Goal: Information Seeking & Learning: Find specific page/section

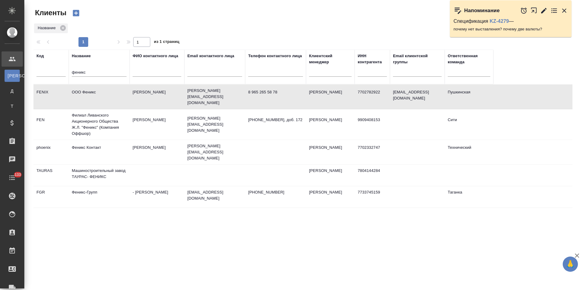
select select "RU"
drag, startPoint x: 89, startPoint y: 73, endPoint x: 61, endPoint y: 75, distance: 27.4
click at [61, 75] on tr "Код Название феникс ФИО контактного лица Email контактного лица Телефон контакт…" at bounding box center [263, 67] width 460 height 35
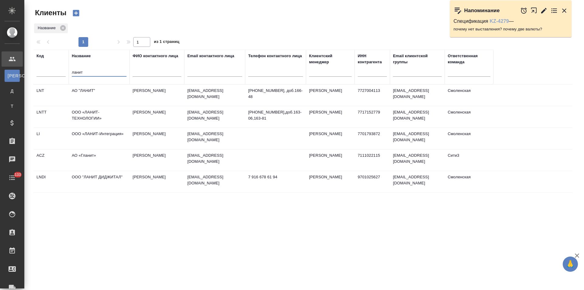
type input "ланит"
click at [494, 22] on link "KZ-4279" at bounding box center [499, 21] width 19 height 5
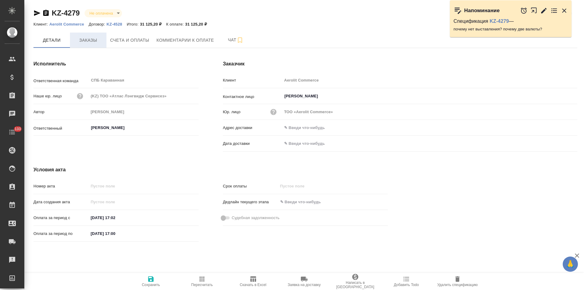
click at [87, 41] on span "Заказы" at bounding box center [88, 41] width 29 height 8
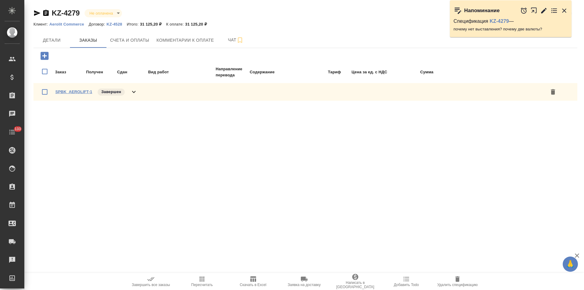
click at [86, 93] on link "SPBK_AEROLIFT-1" at bounding box center [73, 91] width 37 height 5
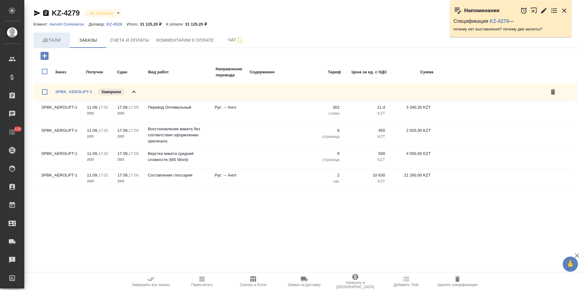
click at [53, 40] on span "Детали" at bounding box center [51, 41] width 29 height 8
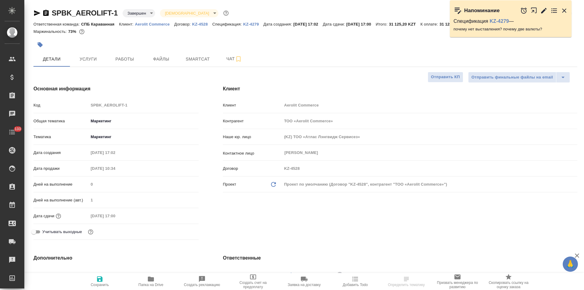
select select "RU"
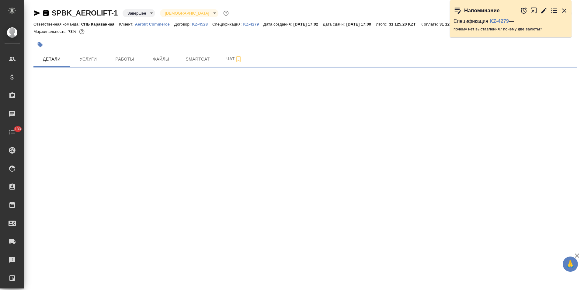
select select "RU"
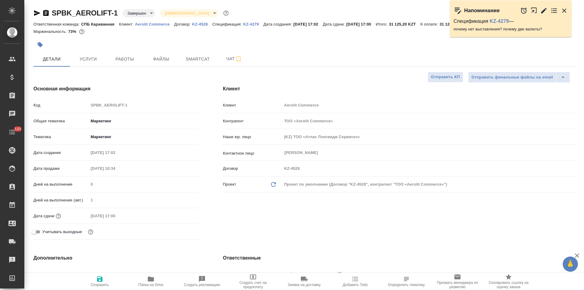
type textarea "x"
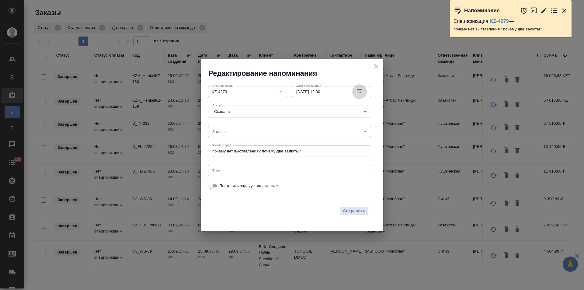
click at [361, 92] on icon "button" at bounding box center [359, 91] width 7 height 7
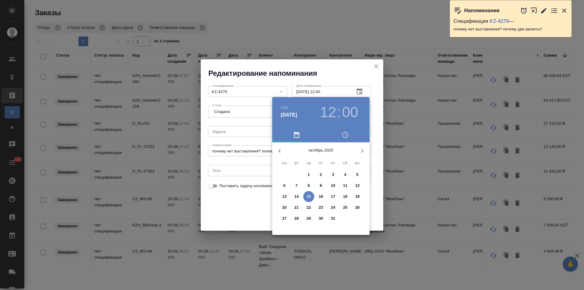
click at [332, 199] on p "17" at bounding box center [333, 197] width 5 height 6
type input "17.10.2025 12:00"
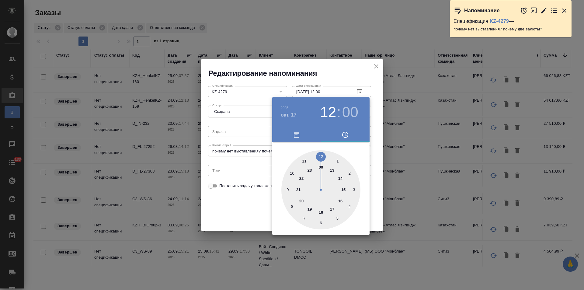
click at [252, 208] on div at bounding box center [292, 145] width 584 height 290
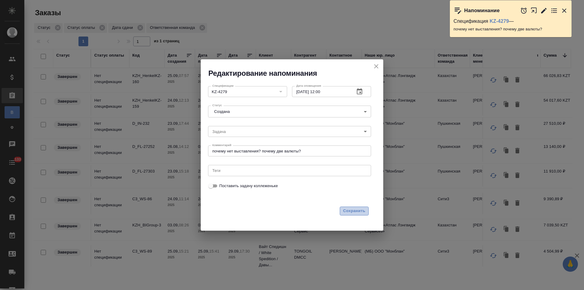
click at [349, 211] on span "Сохранить" at bounding box center [354, 211] width 22 height 7
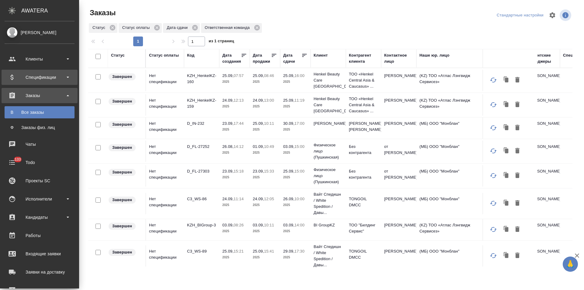
click at [69, 79] on div "Спецификации" at bounding box center [40, 77] width 70 height 9
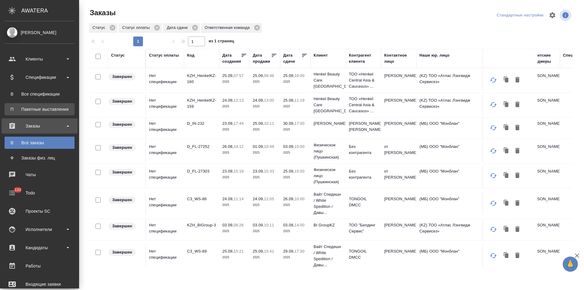
click at [54, 109] on div "Пакетные выставления" at bounding box center [40, 109] width 64 height 6
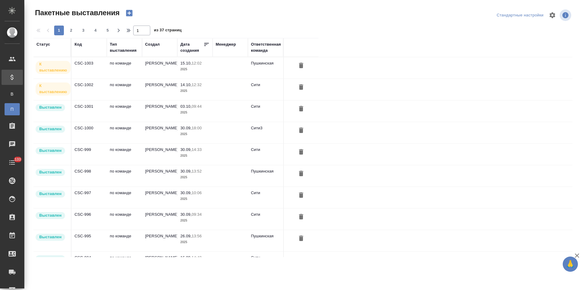
click at [204, 92] on p "2025" at bounding box center [194, 91] width 29 height 6
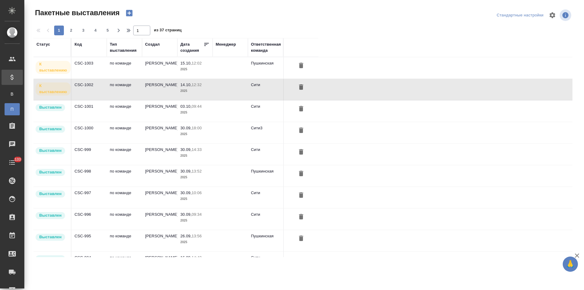
click at [139, 70] on td "по команде" at bounding box center [124, 67] width 35 height 21
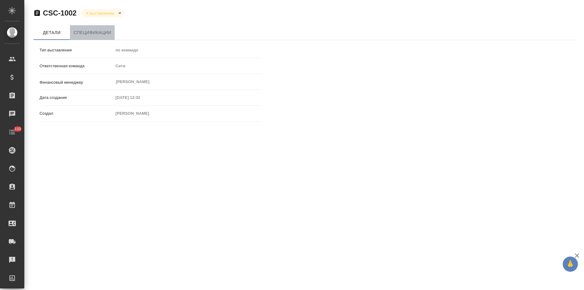
click at [85, 31] on span "Спецификации" at bounding box center [92, 33] width 37 height 8
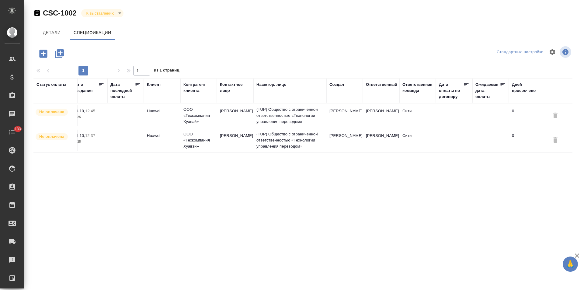
scroll to position [0, 117]
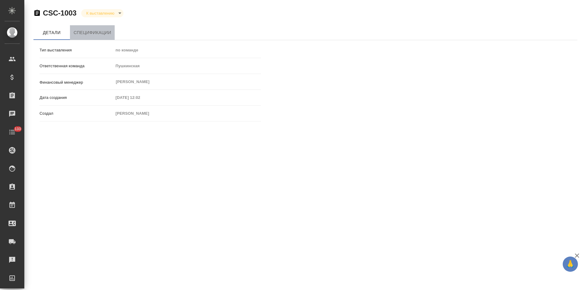
click at [93, 34] on span "Спецификации" at bounding box center [92, 33] width 37 height 8
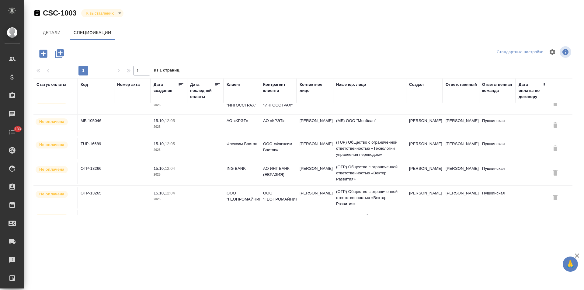
scroll to position [202, 0]
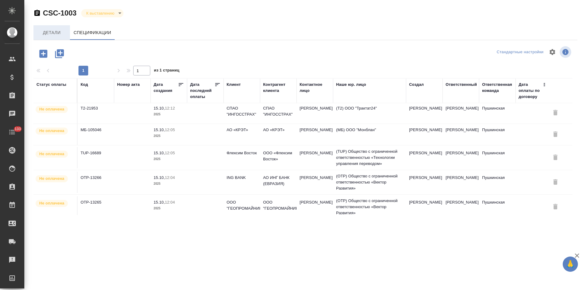
click at [55, 36] on span "Детали" at bounding box center [51, 33] width 29 height 8
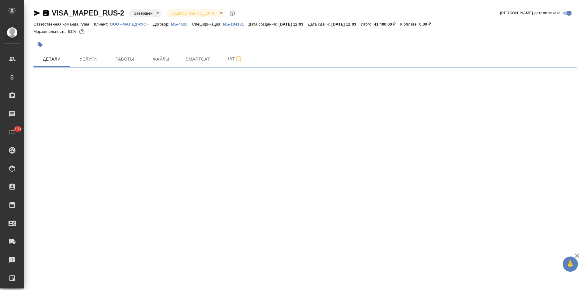
select select "RU"
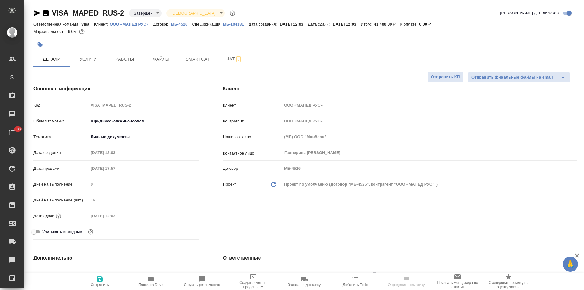
type textarea "x"
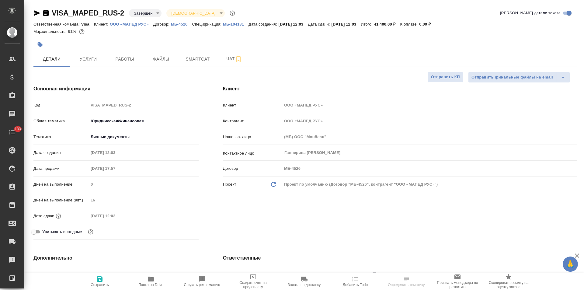
type textarea "x"
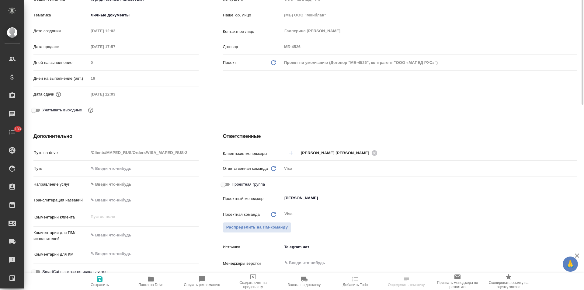
scroll to position [152, 0]
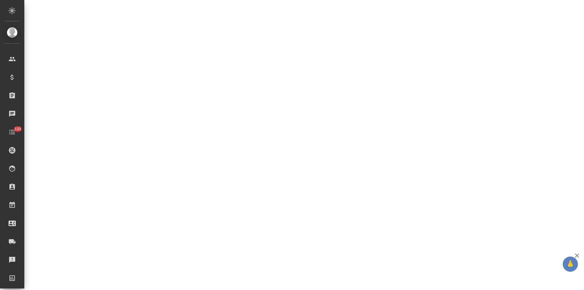
select select "RU"
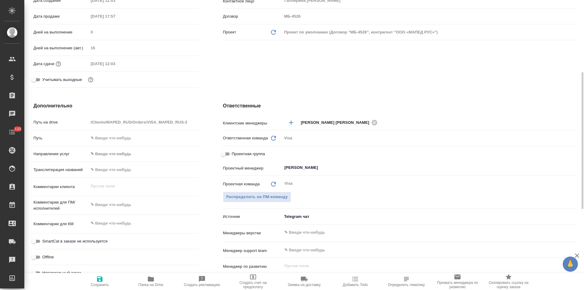
type textarea "x"
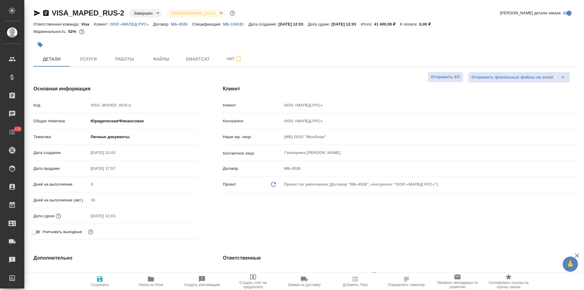
click at [237, 24] on p "МБ-104181" at bounding box center [236, 24] width 26 height 5
type textarea "x"
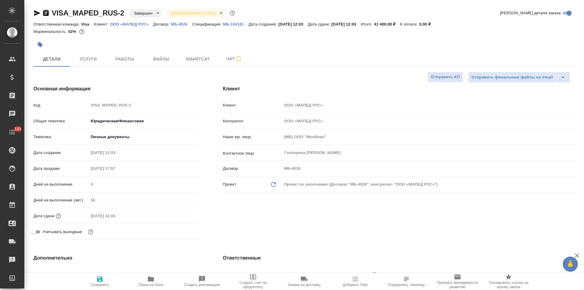
type textarea "x"
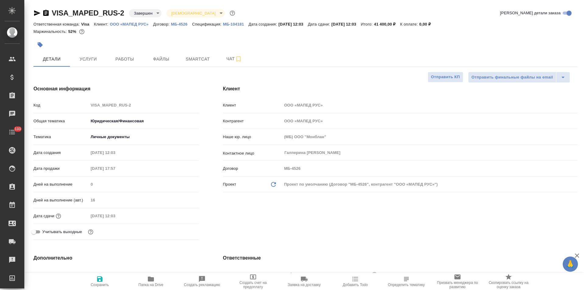
type textarea "x"
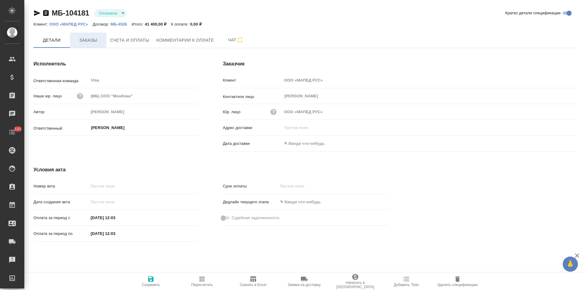
click at [92, 41] on span "Заказы" at bounding box center [88, 41] width 29 height 8
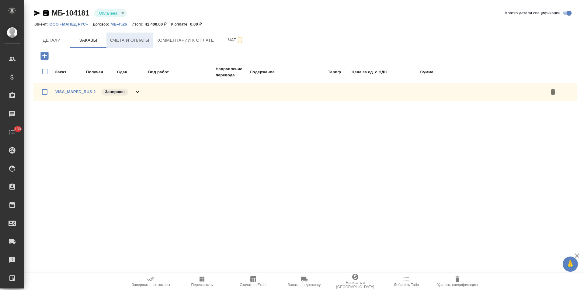
click at [128, 44] on span "Счета и оплаты" at bounding box center [129, 41] width 39 height 8
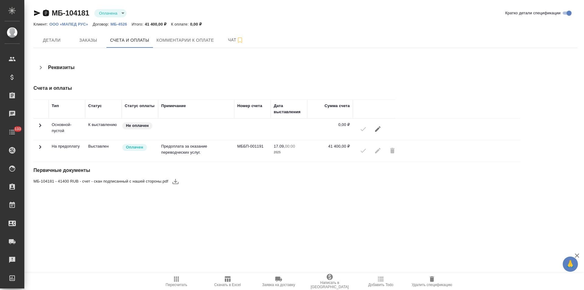
click at [45, 14] on icon "button" at bounding box center [45, 13] width 5 height 6
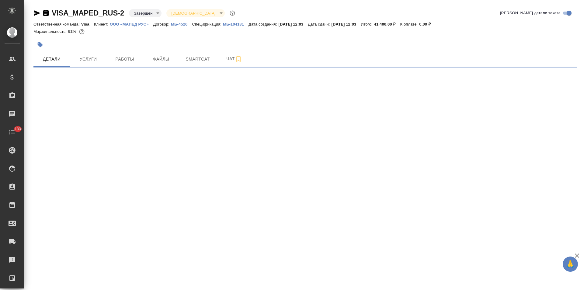
select select "RU"
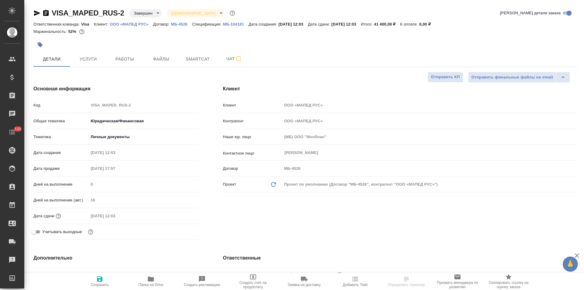
type textarea "x"
type input "Волкова Кристина"
type textarea "x"
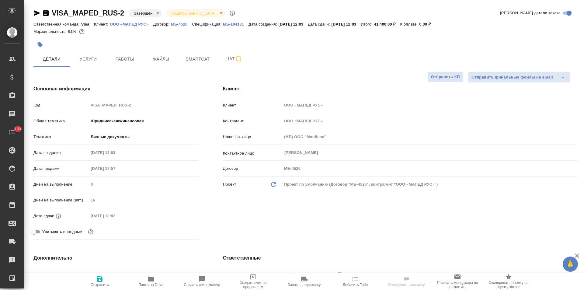
type textarea "x"
select select "RU"
type textarea "x"
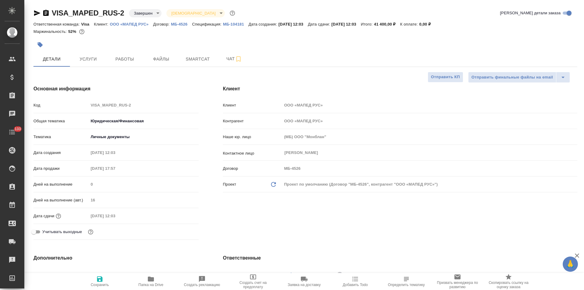
type textarea "x"
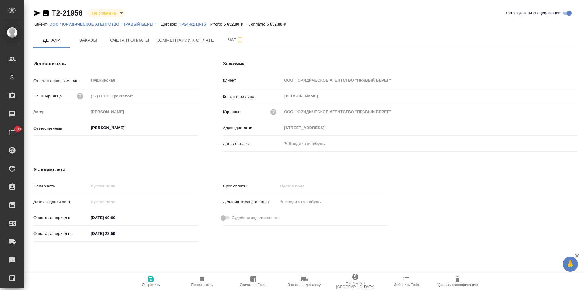
click at [193, 24] on p "ТР24-62/10-16" at bounding box center [195, 24] width 32 height 5
click at [84, 39] on span "Заказы" at bounding box center [88, 41] width 29 height 8
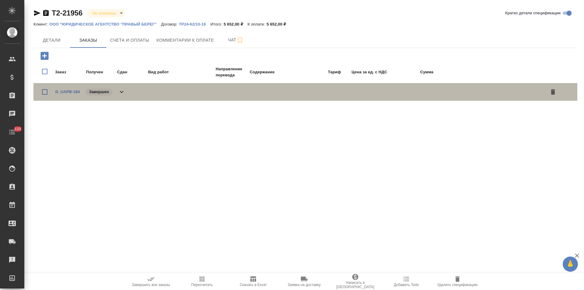
drag, startPoint x: 120, startPoint y: 91, endPoint x: 346, endPoint y: 151, distance: 233.2
click at [120, 91] on icon at bounding box center [121, 91] width 7 height 7
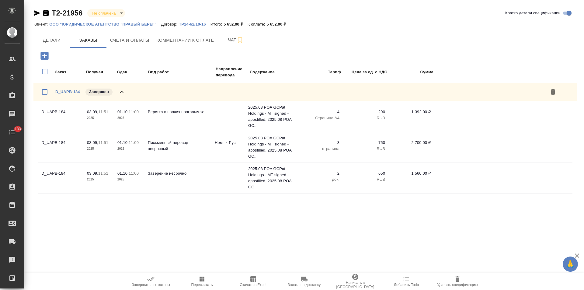
click at [141, 22] on p "ООО "ЮРИДИЧЕСКОЕ АГЕНТСТВО "ПРАВЫЙ БЕРЕГ"" at bounding box center [105, 24] width 112 height 5
click at [61, 45] on button "Детали" at bounding box center [51, 40] width 37 height 15
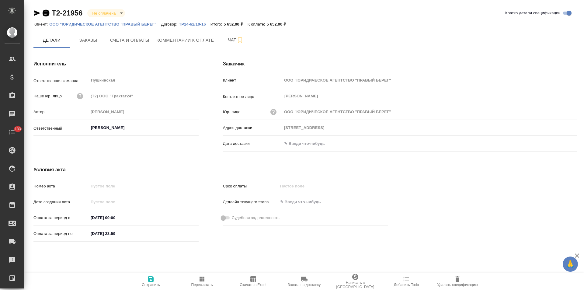
click at [46, 13] on icon "button" at bounding box center [45, 12] width 7 height 7
click at [138, 40] on span "Счета и оплаты" at bounding box center [129, 41] width 39 height 8
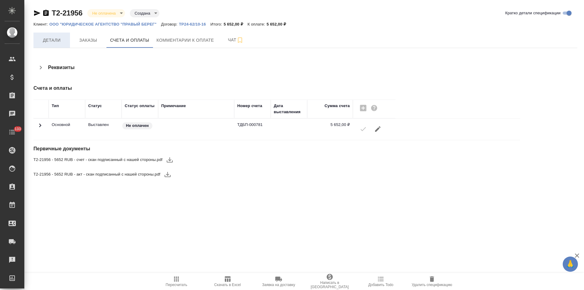
click at [51, 46] on button "Детали" at bounding box center [51, 40] width 37 height 15
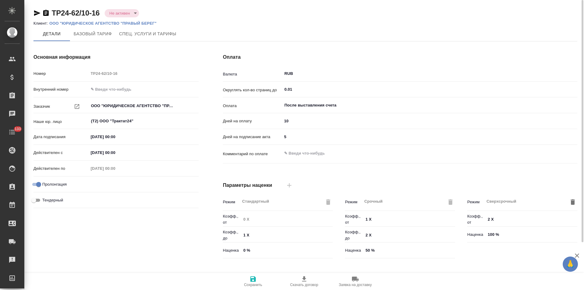
click at [149, 23] on p "ООО "ЮРИДИЧЕСКОЕ АГЕНТСТВО "ПРАВЫЙ БЕРЕГ"" at bounding box center [105, 23] width 112 height 5
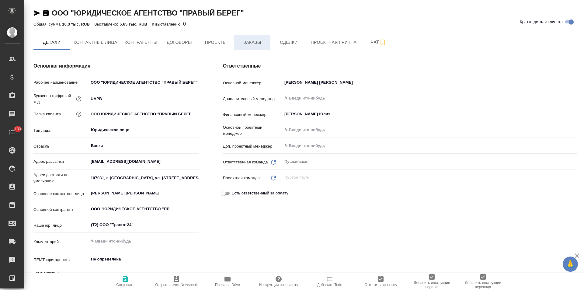
click at [261, 44] on span "Заказы" at bounding box center [252, 43] width 29 height 8
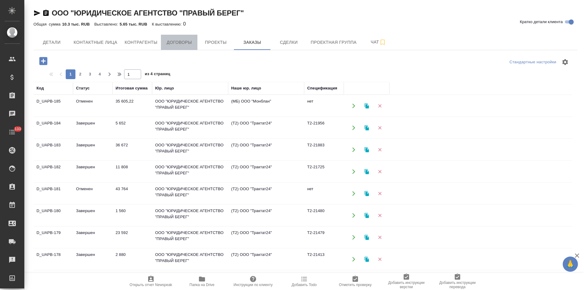
click at [186, 44] on span "Договоры" at bounding box center [179, 43] width 29 height 8
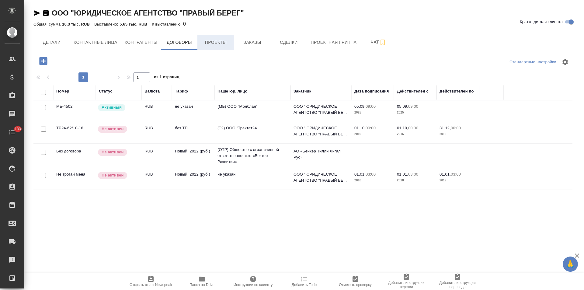
click at [219, 44] on span "Проекты" at bounding box center [215, 43] width 29 height 8
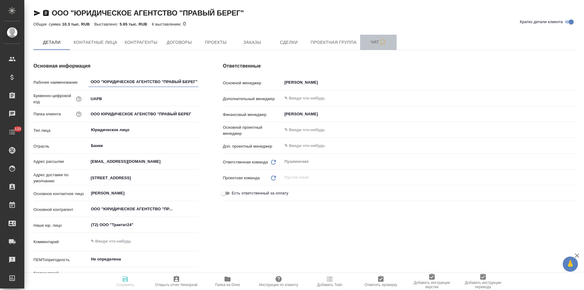
click at [368, 40] on span "Чат" at bounding box center [378, 42] width 29 height 8
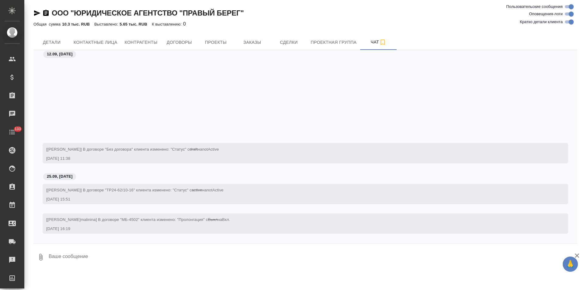
scroll to position [97, 0]
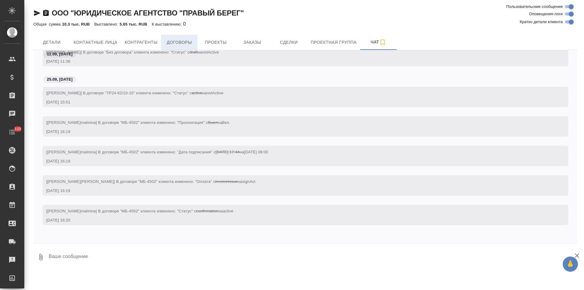
click at [175, 42] on span "Договоры" at bounding box center [179, 43] width 29 height 8
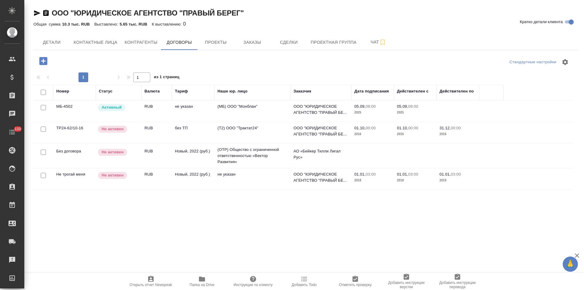
click at [267, 113] on td "(МБ) ООО "Монблан"" at bounding box center [253, 110] width 76 height 21
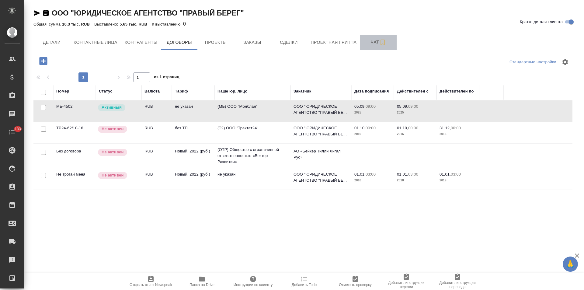
click at [365, 47] on button "Чат" at bounding box center [378, 42] width 37 height 15
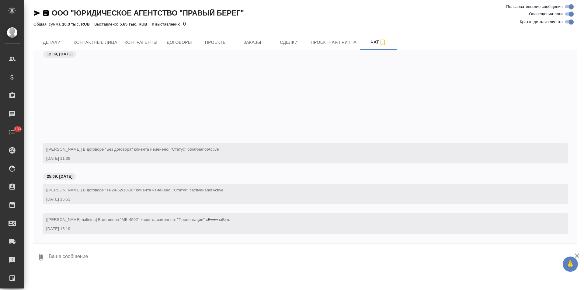
scroll to position [97, 0]
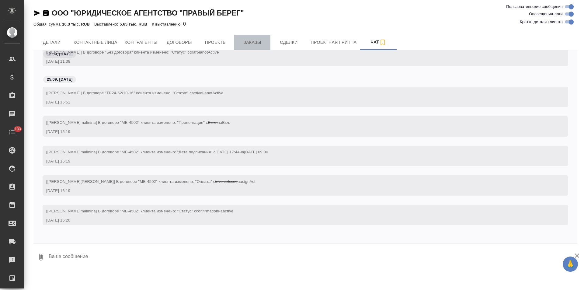
click at [257, 43] on span "Заказы" at bounding box center [252, 43] width 29 height 8
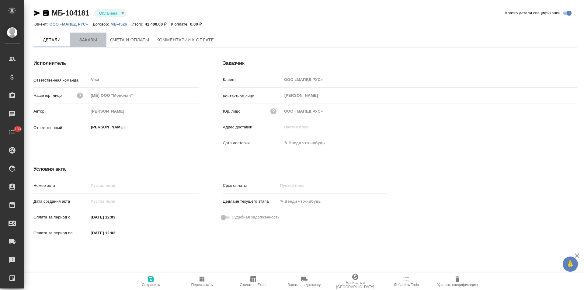
click at [99, 44] on span "Заказы" at bounding box center [88, 40] width 29 height 8
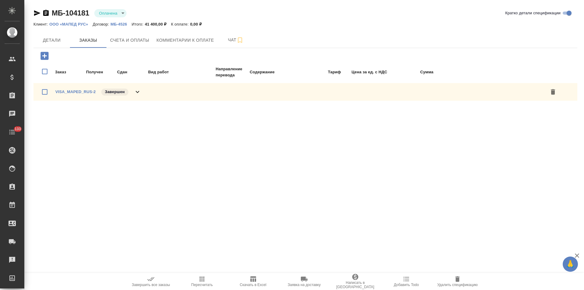
click at [140, 95] on icon at bounding box center [137, 91] width 7 height 7
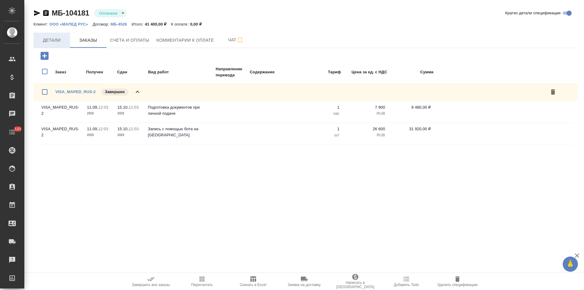
click at [49, 44] on span "Детали" at bounding box center [51, 41] width 29 height 8
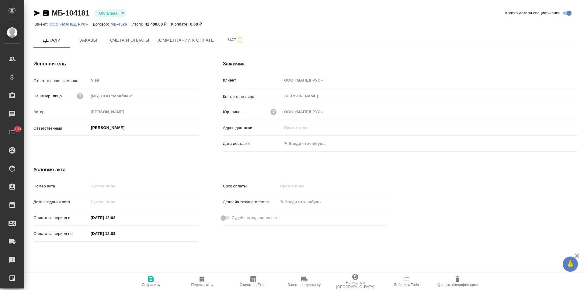
click at [95, 235] on input "[DATE] 12:03" at bounding box center [115, 233] width 53 height 9
type input "[DATE] 12:03"
click at [151, 283] on span "Сохранить" at bounding box center [151, 285] width 18 height 4
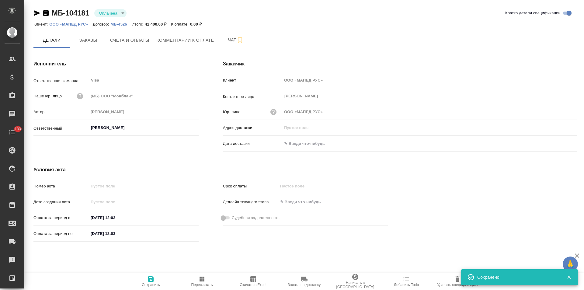
drag, startPoint x: 47, startPoint y: 14, endPoint x: 68, endPoint y: 26, distance: 24.6
click at [47, 14] on icon "button" at bounding box center [45, 13] width 5 height 6
click at [79, 24] on p "ООО «МАПЕД РУС»" at bounding box center [70, 24] width 43 height 5
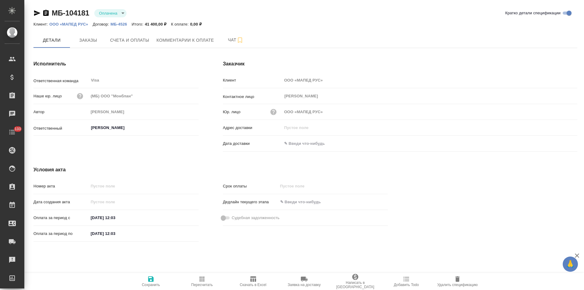
click at [122, 25] on p "МБ-4526" at bounding box center [120, 24] width 21 height 5
click at [128, 40] on span "Счета и оплаты" at bounding box center [129, 41] width 39 height 8
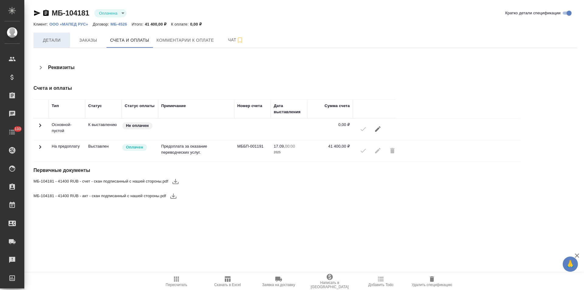
click at [55, 41] on span "Детали" at bounding box center [51, 41] width 29 height 8
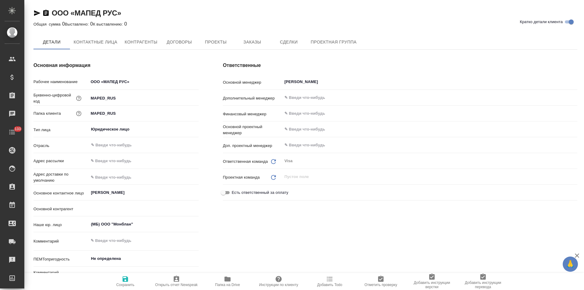
type textarea "x"
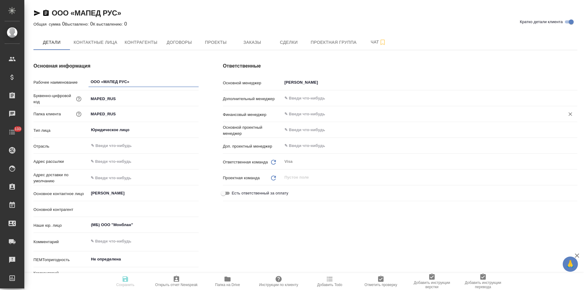
type textarea "x"
click at [306, 115] on input "text" at bounding box center [419, 113] width 271 height 7
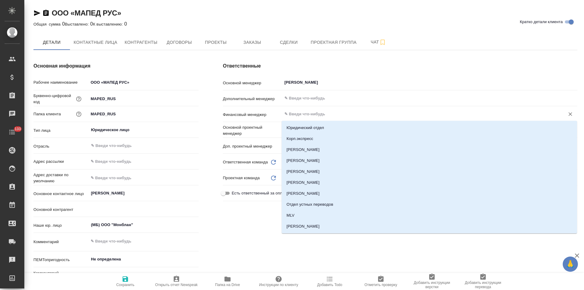
type textarea "x"
type input "левч"
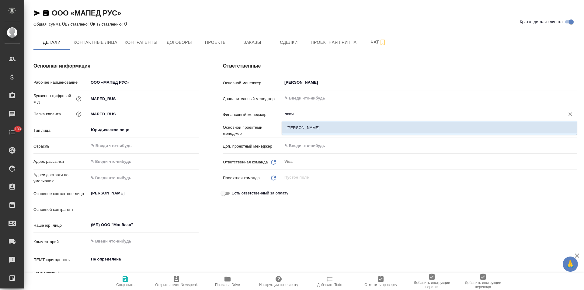
click at [309, 126] on li "[PERSON_NAME]" at bounding box center [429, 127] width 295 height 11
type textarea "x"
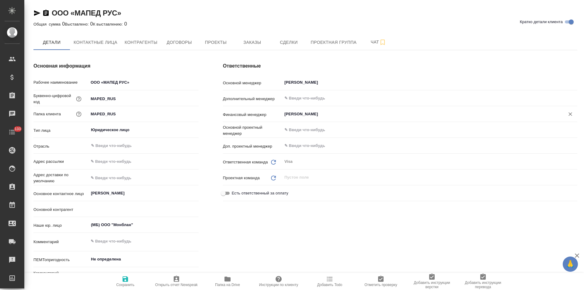
type input "[PERSON_NAME]"
click at [126, 282] on icon "button" at bounding box center [125, 278] width 7 height 7
type textarea "x"
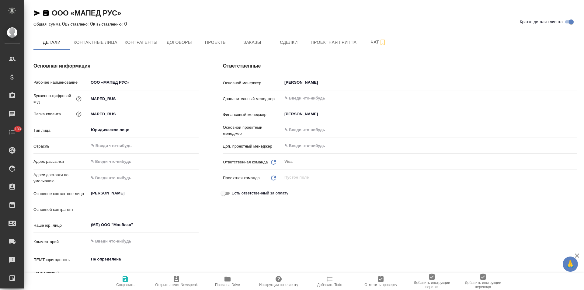
type textarea "x"
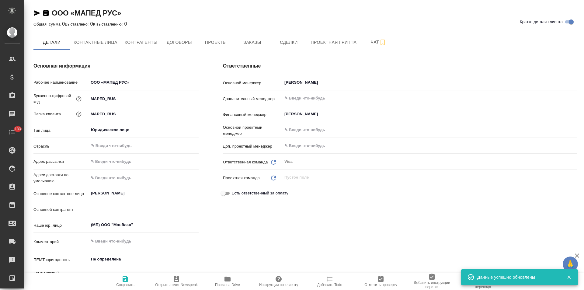
type textarea "x"
click at [263, 44] on span "Заказы" at bounding box center [252, 43] width 29 height 8
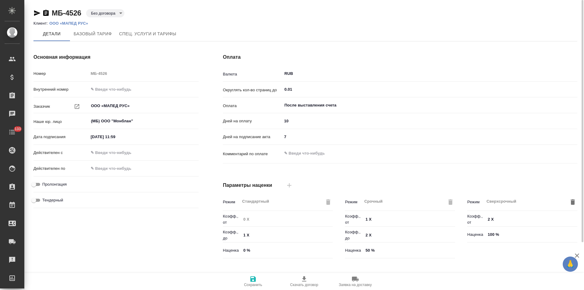
scroll to position [124, 0]
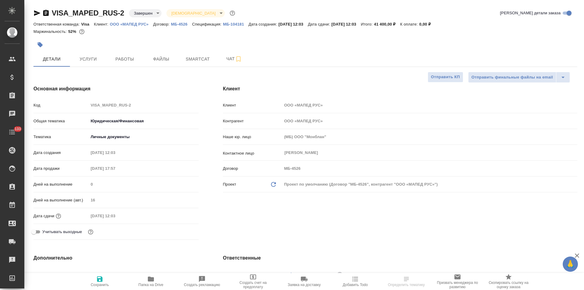
select select "RU"
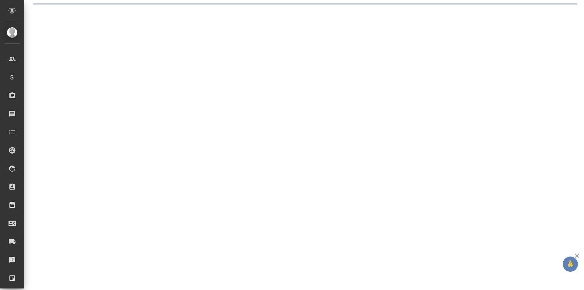
select select "RU"
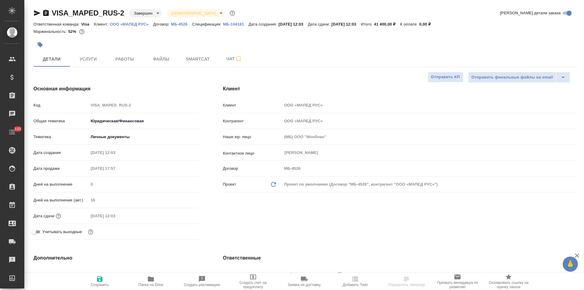
type textarea "x"
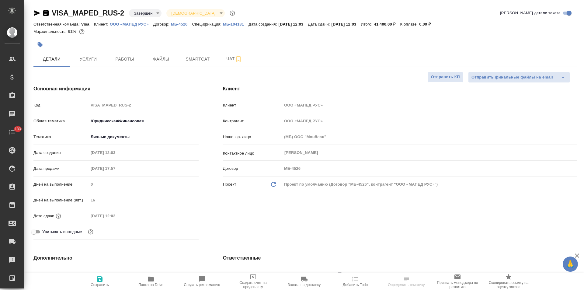
type textarea "x"
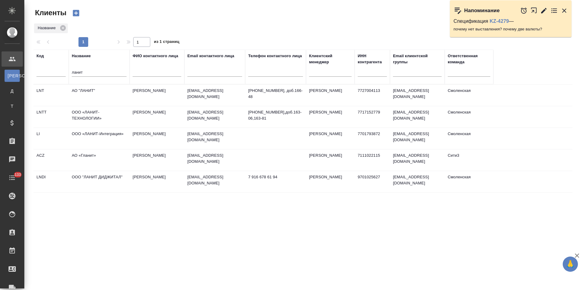
select select "RU"
drag, startPoint x: 69, startPoint y: 73, endPoint x: 43, endPoint y: 73, distance: 26.2
click at [43, 73] on tr "Код Название ланит ФИО контактного лица Email контактного лица Телефон контактн…" at bounding box center [263, 67] width 460 height 35
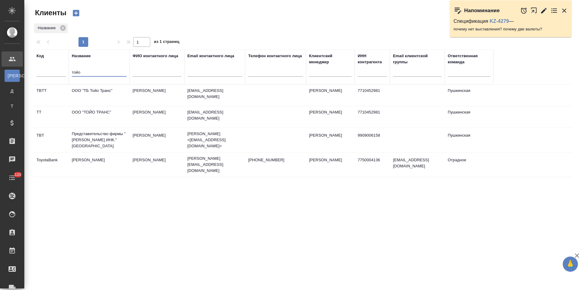
click at [120, 137] on td "Представительство фирмы "[PERSON_NAME] ИНК." [GEOGRAPHIC_DATA]" at bounding box center [99, 140] width 61 height 24
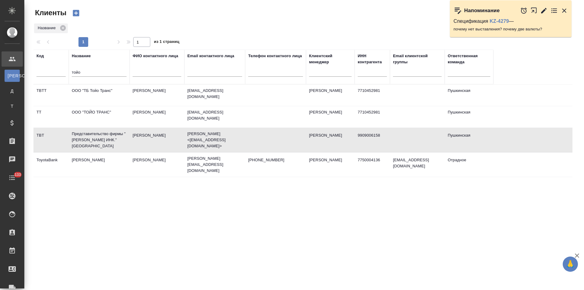
click at [120, 137] on td "Представительство фирмы "[PERSON_NAME] ИНК." [GEOGRAPHIC_DATA]" at bounding box center [99, 140] width 61 height 24
click at [126, 141] on td "Представительство фирмы "[PERSON_NAME] ИНК." [GEOGRAPHIC_DATA]" at bounding box center [99, 140] width 61 height 24
drag, startPoint x: 82, startPoint y: 69, endPoint x: 69, endPoint y: 69, distance: 13.1
click at [69, 69] on th "Название тойо" at bounding box center [99, 67] width 61 height 35
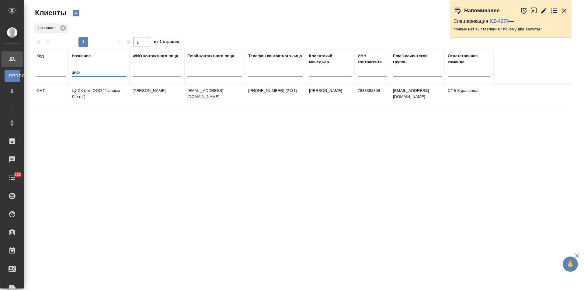
click at [105, 95] on td "ЦИСК (экс-ООО "Газпром Лахта")" at bounding box center [99, 95] width 61 height 21
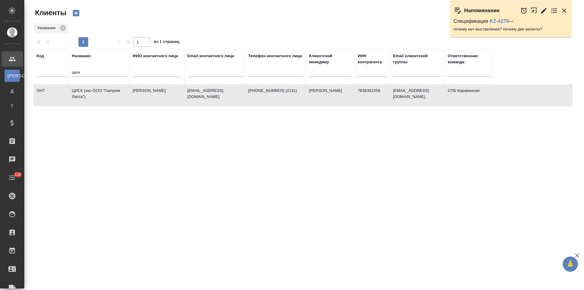
click at [105, 95] on td "ЦИСК (экс-ООО "Газпром Лахта")" at bounding box center [99, 95] width 61 height 21
drag, startPoint x: 83, startPoint y: 74, endPoint x: 62, endPoint y: 75, distance: 21.3
click at [62, 75] on tr "Код Название циск ФИО контактного лица Email контактного лица Телефон контактно…" at bounding box center [263, 67] width 460 height 35
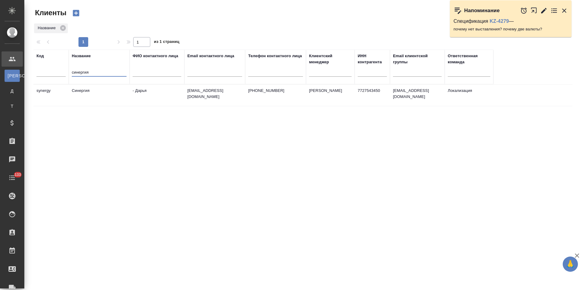
type input "синергия"
click at [127, 93] on td "Синергия" at bounding box center [99, 95] width 61 height 21
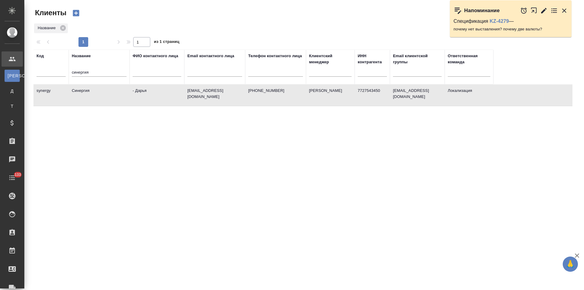
click at [127, 93] on td "Синергия" at bounding box center [99, 95] width 61 height 21
drag, startPoint x: 97, startPoint y: 73, endPoint x: 60, endPoint y: 78, distance: 37.7
click at [60, 78] on tr "Код Название синергия ФИО контактного лица Email контактного лица Телефон конта…" at bounding box center [263, 67] width 460 height 35
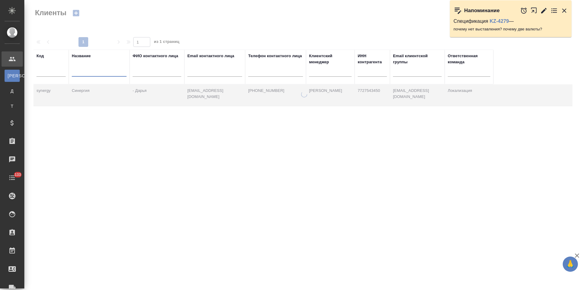
click at [368, 74] on input "text" at bounding box center [372, 73] width 29 height 8
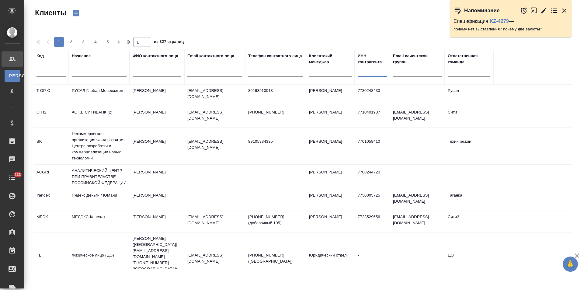
paste input "7813647735"
type input "7813647735"
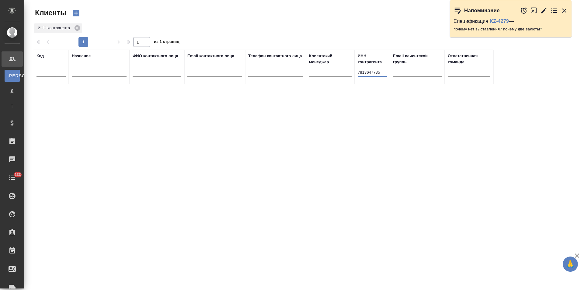
drag, startPoint x: 385, startPoint y: 72, endPoint x: 355, endPoint y: 72, distance: 29.8
click at [355, 72] on tr "Код Название ФИО контактного лица Email контактного лица Телефон контактного ли…" at bounding box center [263, 67] width 460 height 35
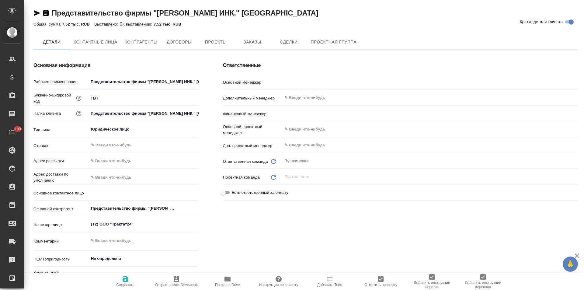
type textarea "x"
type input "Давыдова Елена"
type input "[PERSON_NAME] Юлия"
click at [194, 47] on button "Договоры" at bounding box center [179, 42] width 37 height 15
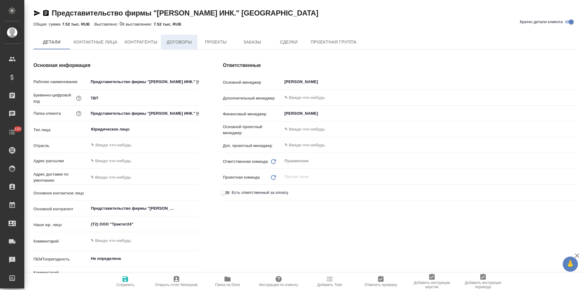
type textarea "x"
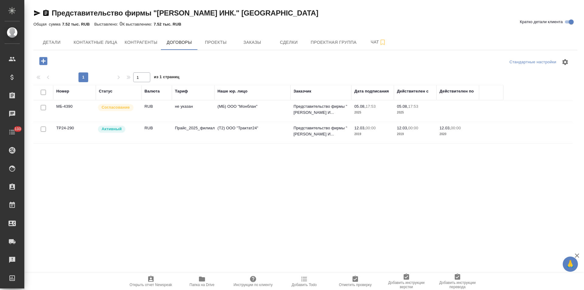
click at [217, 109] on td "(МБ) ООО "Монблан"" at bounding box center [253, 110] width 76 height 21
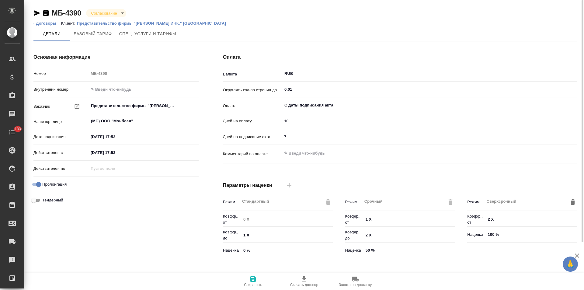
click at [45, 13] on icon "button" at bounding box center [45, 13] width 5 height 6
click at [155, 106] on input "Представительство фирмы "[PERSON_NAME] ИНК." [GEOGRAPHIC_DATA]" at bounding box center [133, 105] width 86 height 7
click at [215, 81] on div "Оплата Валюта RUB ​ Округлять кол-во страниц до 0.01 ​ Оплата С даты подписания…" at bounding box center [400, 157] width 379 height 232
click at [50, 24] on link "‹ Договоры" at bounding box center [44, 23] width 23 height 5
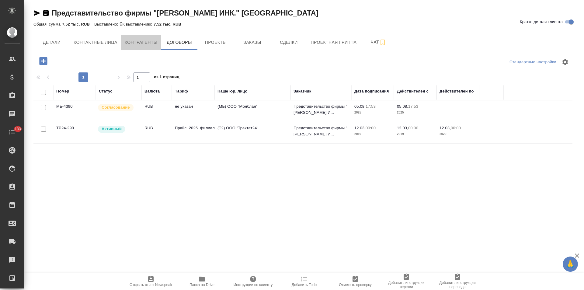
click at [146, 41] on span "Контрагенты" at bounding box center [141, 43] width 33 height 8
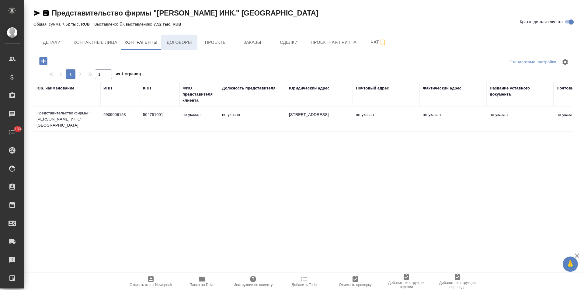
click at [192, 45] on span "Договоры" at bounding box center [179, 43] width 29 height 8
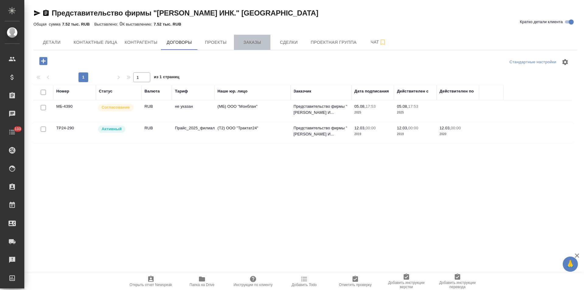
click at [256, 46] on button "Заказы" at bounding box center [252, 42] width 37 height 15
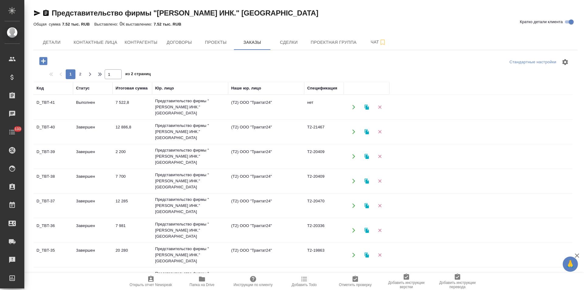
click at [274, 102] on td "(Т2) ООО "Трактат24"" at bounding box center [266, 106] width 76 height 21
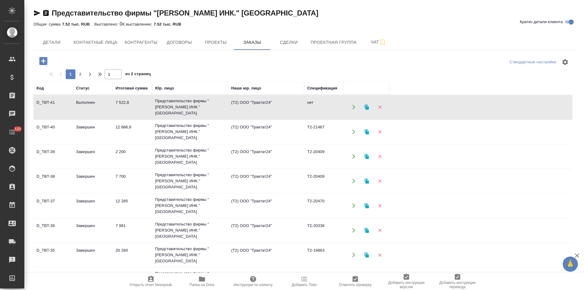
click at [274, 102] on td "(Т2) ООО "Трактат24"" at bounding box center [266, 106] width 76 height 21
click at [177, 42] on span "Договоры" at bounding box center [179, 43] width 29 height 8
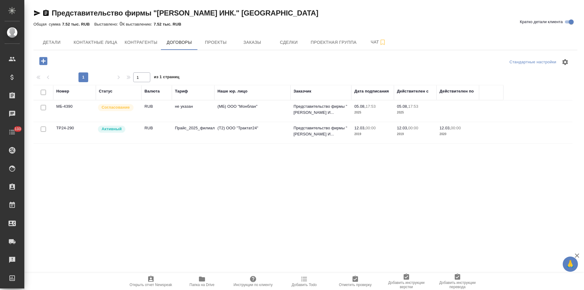
click at [217, 104] on td "(МБ) ООО "Монблан"" at bounding box center [253, 110] width 76 height 21
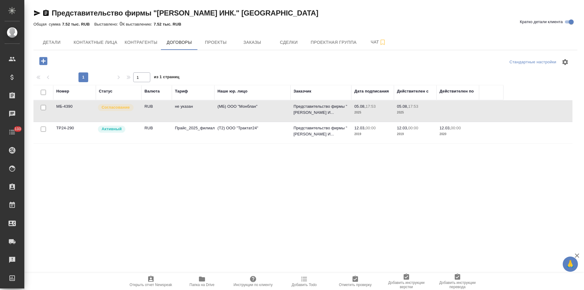
click at [217, 104] on td "(МБ) ООО "Монблан"" at bounding box center [253, 110] width 76 height 21
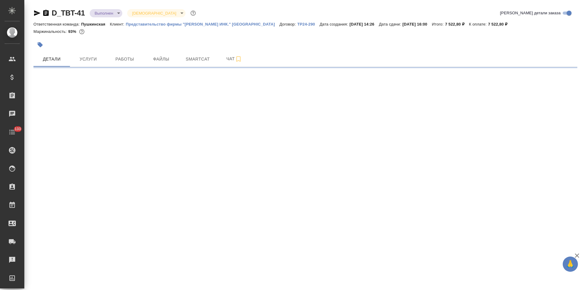
select select "RU"
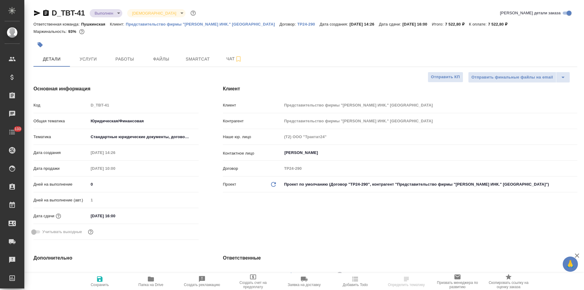
type textarea "x"
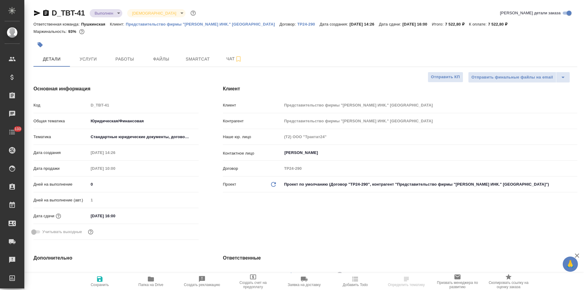
type textarea "x"
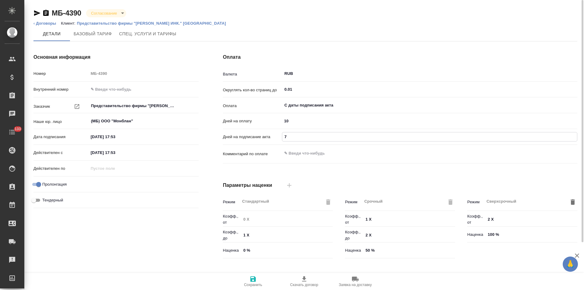
drag, startPoint x: 288, startPoint y: 138, endPoint x: 281, endPoint y: 138, distance: 7.3
click at [281, 138] on div "Дней на подписание акта 7" at bounding box center [400, 136] width 354 height 11
type input "5"
click at [253, 282] on icon "button" at bounding box center [252, 278] width 5 height 5
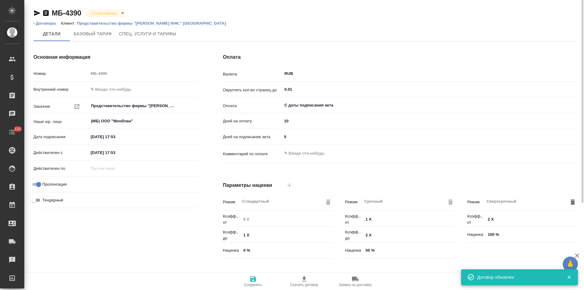
scroll to position [124, 0]
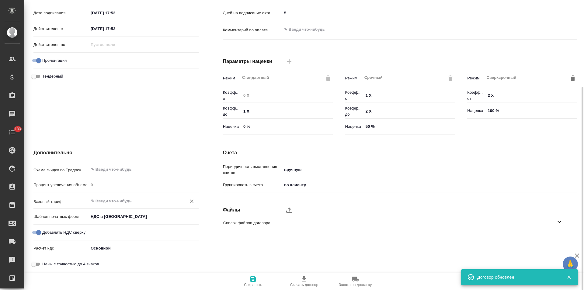
click at [117, 199] on input "text" at bounding box center [133, 200] width 86 height 7
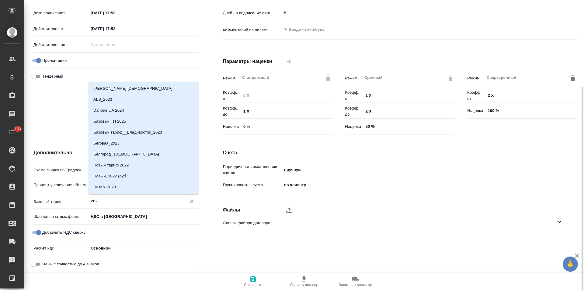
type input "2025"
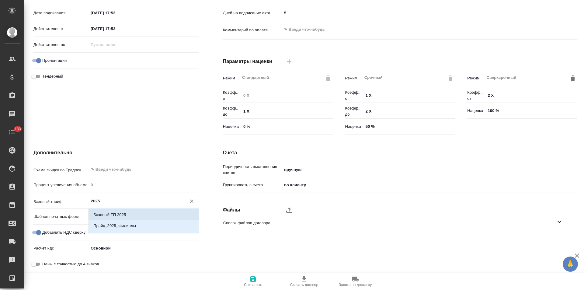
click at [121, 212] on p "Базовый ТП 2025" at bounding box center [109, 215] width 33 height 6
type textarea "x"
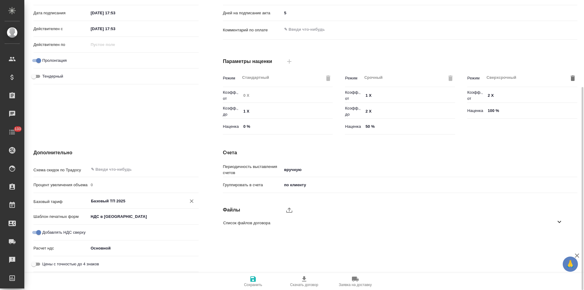
type input "Базовый ТП 2025"
click at [253, 277] on icon "button" at bounding box center [252, 278] width 7 height 7
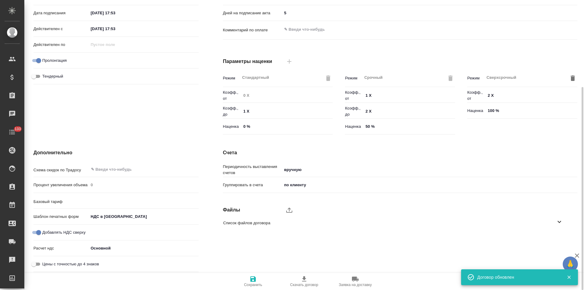
type input "Базовый ТП 2025"
click at [289, 212] on icon "upload" at bounding box center [289, 209] width 7 height 7
click at [0, 0] on input "upload" at bounding box center [0, 0] width 0 height 0
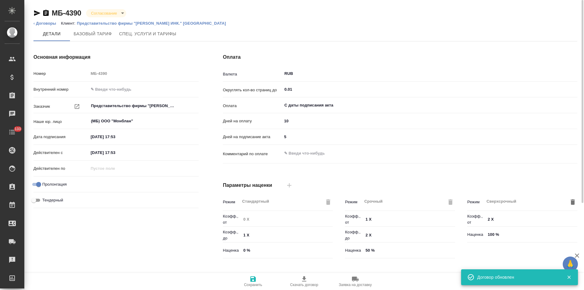
type textarea "x"
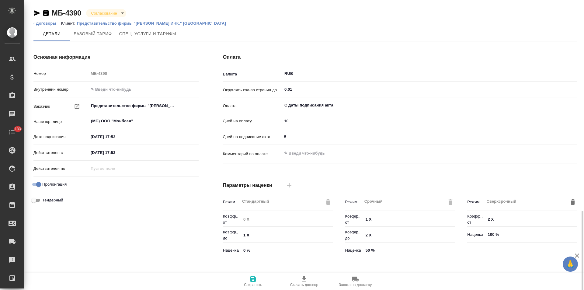
scroll to position [124, 0]
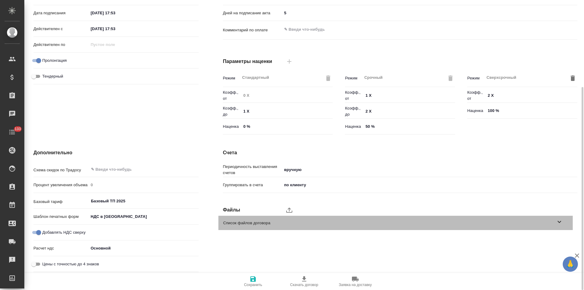
click at [559, 223] on icon at bounding box center [559, 221] width 7 height 7
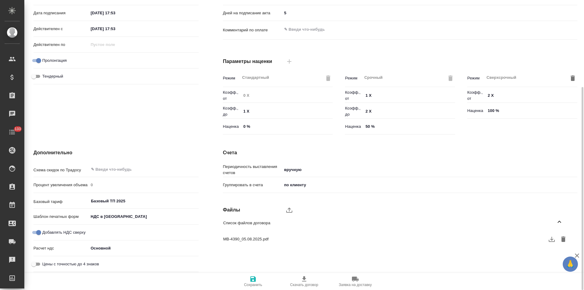
scroll to position [0, 0]
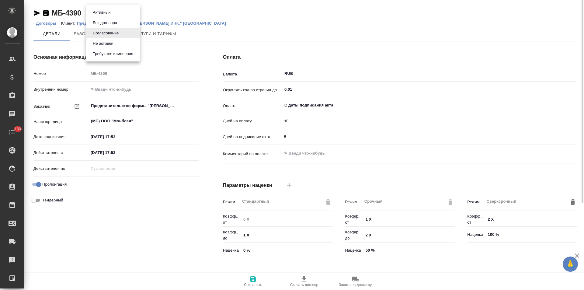
click at [118, 12] on body "🙏 .cls-1 fill:#fff; AWATERA Левченко Юлия Клиенты Спецификации Заказы 0 Чаты 13…" at bounding box center [292, 145] width 584 height 290
click at [105, 12] on button "Активный" at bounding box center [101, 12] width 21 height 7
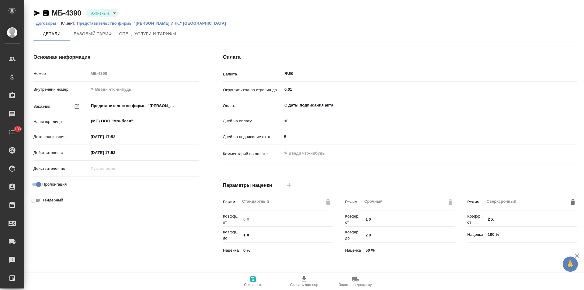
type input "Базовый ТП 2025"
click at [47, 24] on link "‹ Договоры" at bounding box center [44, 23] width 23 height 5
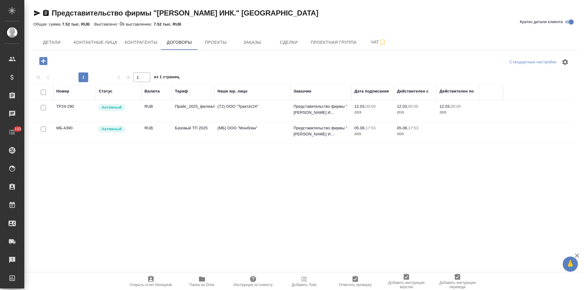
click at [235, 107] on td "(Т2) ООО "Трактат24"" at bounding box center [253, 110] width 76 height 21
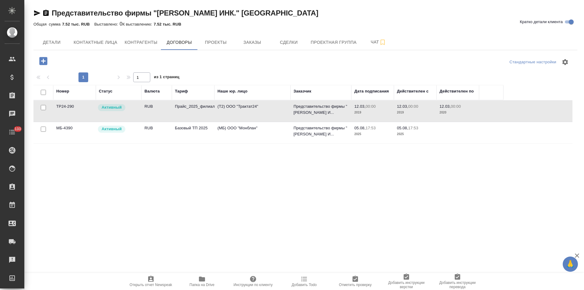
click at [235, 107] on td "(Т2) ООО "Трактат24"" at bounding box center [253, 110] width 76 height 21
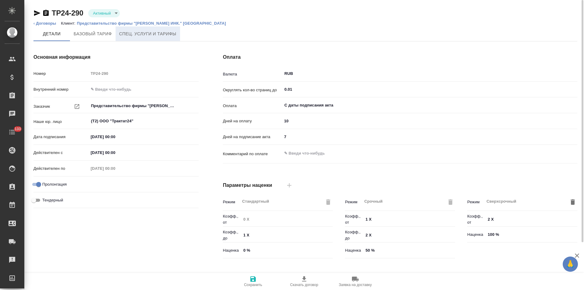
type input "Прайс_2025_филиалы"
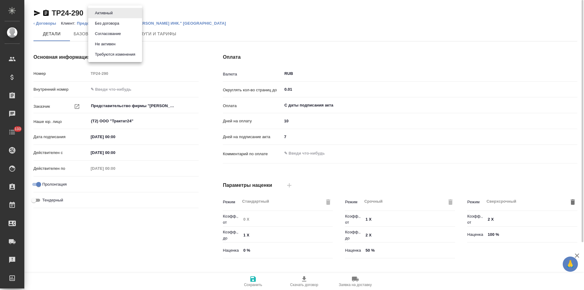
click at [111, 13] on body "🙏 .cls-1 fill:#fff; AWATERA [PERSON_NAME] Спецификации Заказы Чаты 133 Todo Про…" at bounding box center [292, 145] width 584 height 290
click at [105, 44] on button "Не активен" at bounding box center [105, 44] width 24 height 7
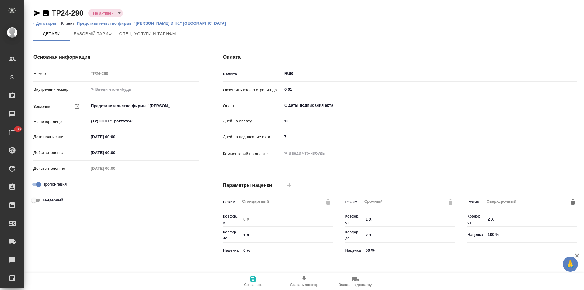
type input "Прайс_2025_филиалы"
click at [46, 23] on link "‹ Договоры" at bounding box center [44, 23] width 23 height 5
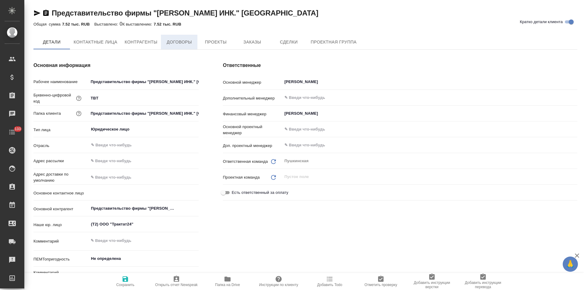
click at [181, 43] on span "Договоры" at bounding box center [179, 42] width 29 height 8
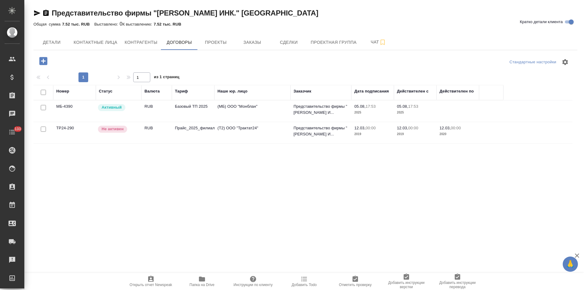
click at [182, 111] on td "Базовый ТП 2025" at bounding box center [193, 110] width 43 height 21
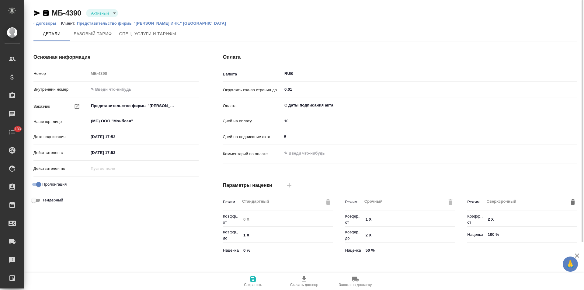
click at [37, 14] on icon "button" at bounding box center [37, 12] width 6 height 5
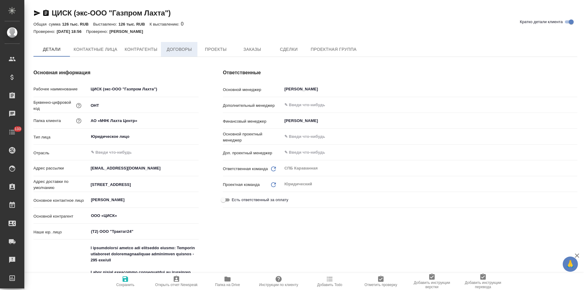
click at [187, 49] on span "Договоры" at bounding box center [179, 50] width 29 height 8
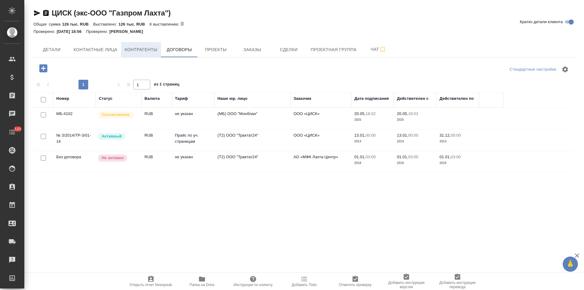
click at [144, 49] on span "Контрагенты" at bounding box center [141, 50] width 33 height 8
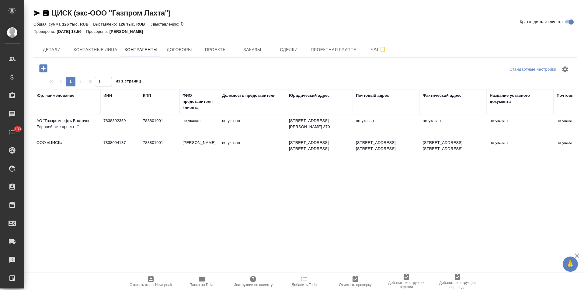
click at [164, 150] on td "783801001" at bounding box center [160, 147] width 40 height 21
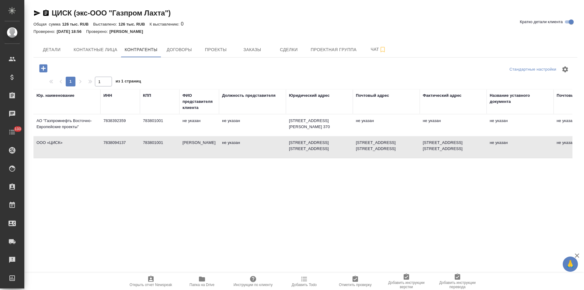
click at [164, 150] on td "783801001" at bounding box center [160, 147] width 40 height 21
type textarea "ООО «ЦИСК»"
type input "7838094137"
type input "783801001"
type input "Бобков Александр"
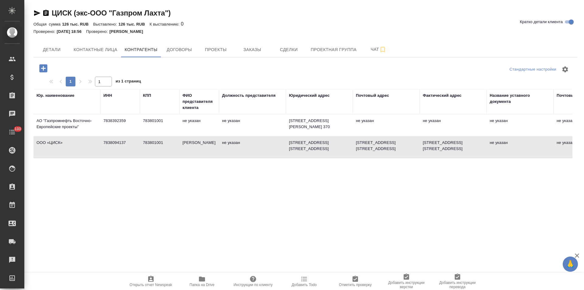
type textarea "190121, г. Санкт-Петербург, ул. Почтамтская, д. 3-5, лит. А, ч.пом . 1Н, ком 370"
type input "Банк ГПБ (АО), г. Москва"
type input "40702810800000096079"
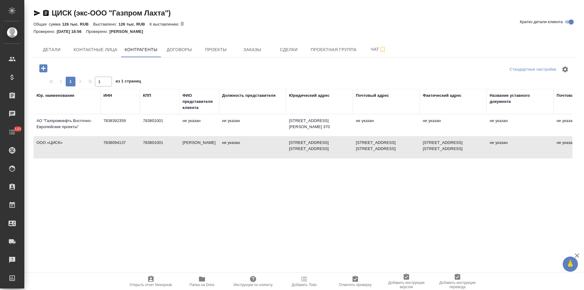
type input "044525823"
type input "30101810200000000823"
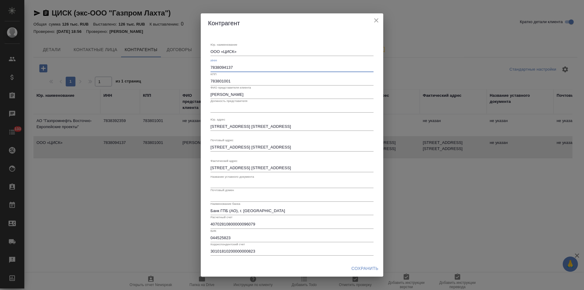
drag, startPoint x: 233, startPoint y: 68, endPoint x: 207, endPoint y: 68, distance: 26.5
click at [207, 68] on div "Юр. наименование ООО «ЦИСК» x ИНН 7838094137 КПП 783801001 ФИО представителя кл…" at bounding box center [292, 147] width 183 height 228
click at [375, 20] on icon "close" at bounding box center [376, 20] width 7 height 7
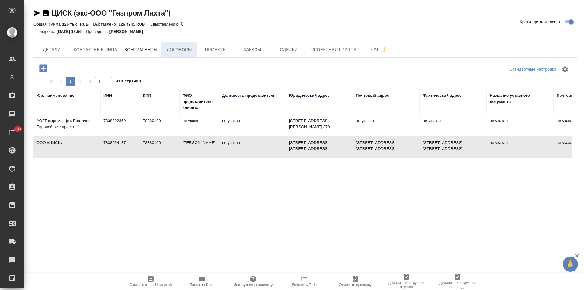
click at [184, 50] on span "Договоры" at bounding box center [179, 50] width 29 height 8
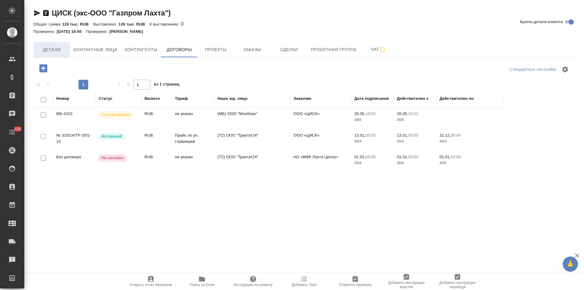
click at [61, 50] on span "Детали" at bounding box center [51, 50] width 29 height 8
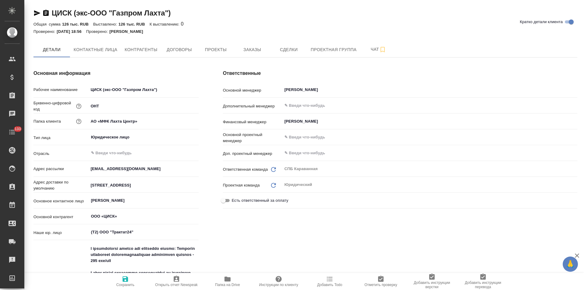
type textarea "x"
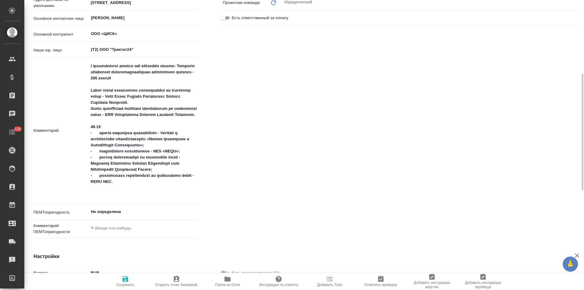
scroll to position [243, 0]
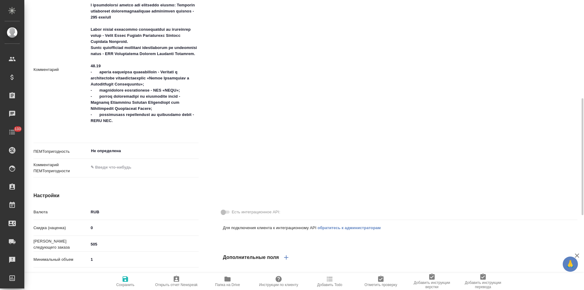
type textarea "x"
click at [106, 137] on textarea at bounding box center [144, 69] width 110 height 138
type textarea "в спецификации каждый раз добавлять услугу: Доставка документов специализирован…"
type textarea "x"
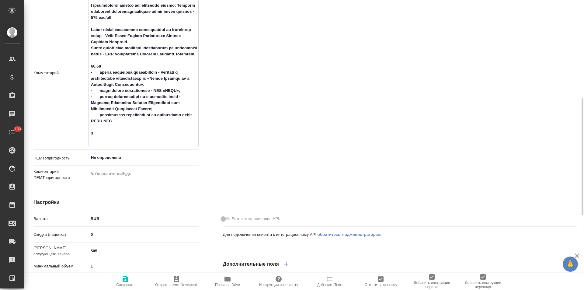
type textarea "в спецификации каждый раз добавлять услугу: Доставка документов специализирован…"
type textarea "x"
type textarea "в спецификации каждый раз добавлять услугу: Доставка документов специализирован…"
type textarea "x"
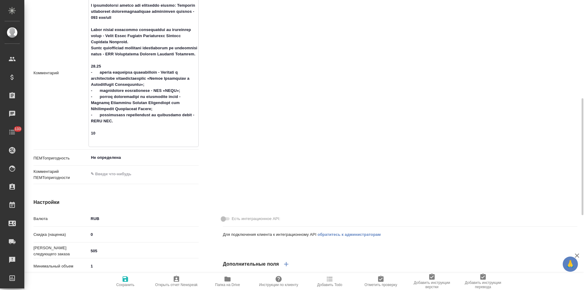
type textarea "x"
type textarea "в спецификации каждый раз добавлять услугу: Доставка документов специализирован…"
type textarea "x"
type textarea "в спецификации каждый раз добавлять услугу: Доставка документов специализирован…"
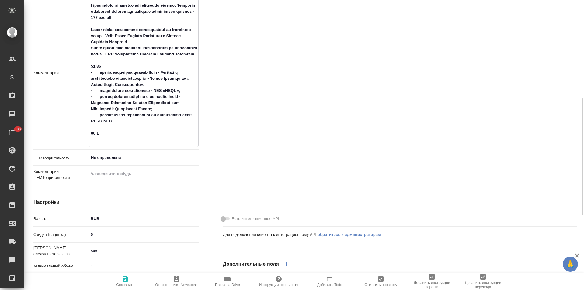
type textarea "x"
type textarea "в спецификации каждый раз добавлять услугу: Доставка документов специализирован…"
type textarea "x"
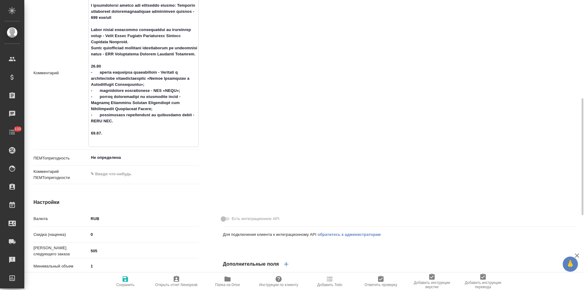
type textarea "в спецификации каждый раз добавлять услугу: Доставка документов специализирован…"
type textarea "x"
type textarea "в спецификации каждый раз добавлять услугу: Доставка документов специализирован…"
type textarea "x"
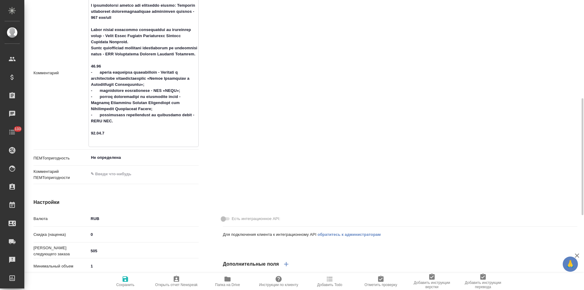
type textarea "x"
type textarea "в спецификации каждый раз добавлять услугу: Доставка документов специализирован…"
type textarea "x"
type textarea "в спецификации каждый раз добавлять услугу: Доставка документов специализирован…"
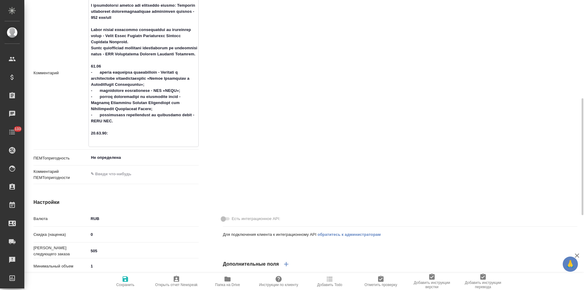
type textarea "x"
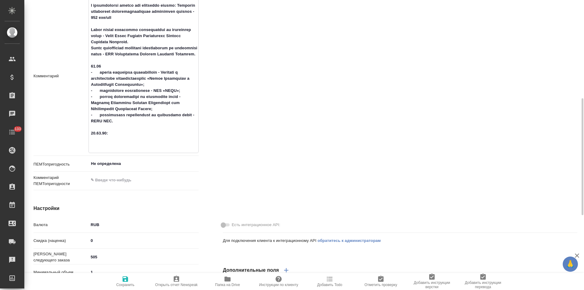
paste textarea "присоединения к Акционерному обществу «Синергия» (ОГРН: 1207800129063, ИНН: 781…"
type textarea "в спецификации каждый раз добавлять услугу: Доставка документов специализирован…"
type textarea "x"
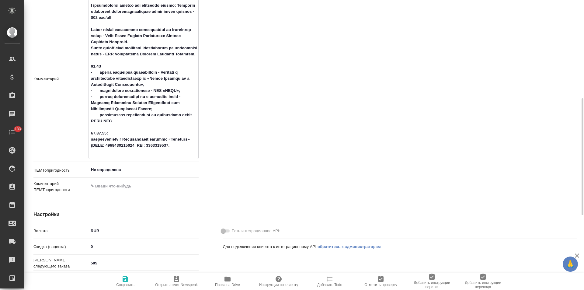
click at [91, 146] on textarea at bounding box center [144, 78] width 110 height 156
type textarea "в спецификации каждый раз добавлять услугу: Доставка документов специализирован…"
type textarea "x"
type textarea "в спецификации каждый раз добавлять услугу: Доставка документов специализирован…"
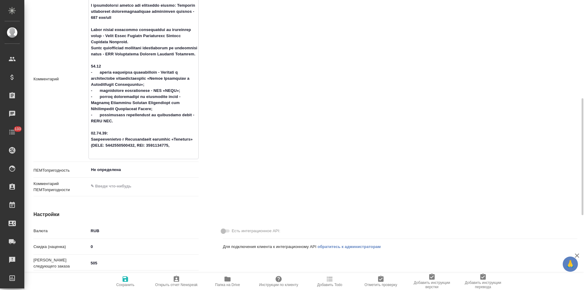
type textarea "x"
type textarea "в спецификации каждый раз добавлять услугу: Доставка документов специализирован…"
type textarea "x"
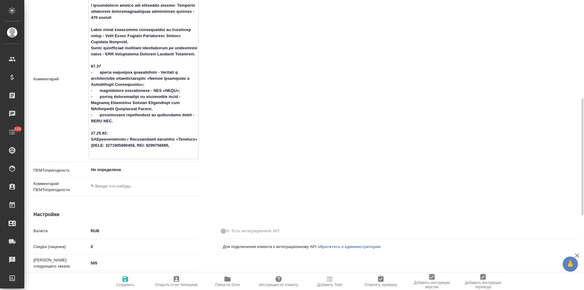
type textarea "в спецификации каждый раз добавлять услугу: Доставка документов специализирован…"
type textarea "x"
type textarea "в спецификации каждый раз добавлять услугу: Доставка документов специализирован…"
type textarea "x"
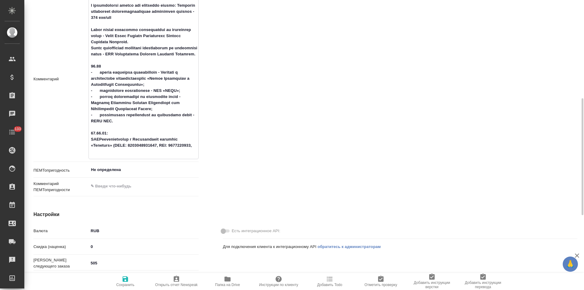
type textarea "x"
type textarea "в спецификации каждый раз добавлять услугу: Доставка документов специализирован…"
type textarea "x"
type textarea "в спецификации каждый раз добавлять услугу: Доставка документов специализирован…"
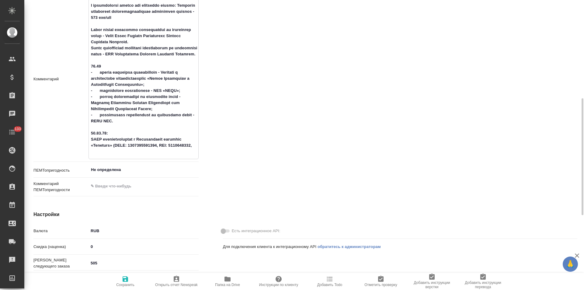
type textarea "x"
type textarea "в спецификации каждый раз добавлять услугу: Доставка документов специализирован…"
type textarea "x"
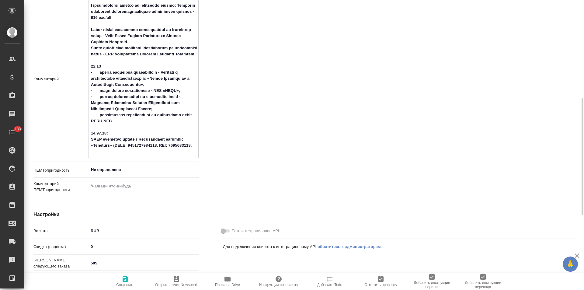
type textarea "в спецификации каждый раз добавлять услугу: Доставка документов специализирован…"
type textarea "x"
type textarea "в спецификации каждый раз добавлять услугу: Доставка документов специализирован…"
type textarea "x"
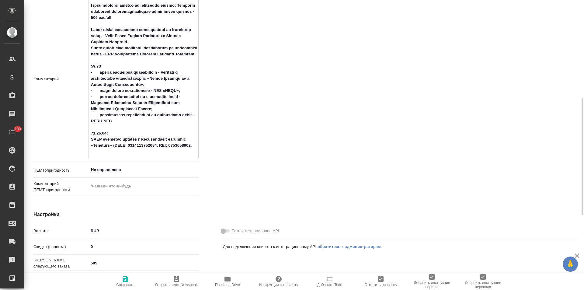
type textarea "x"
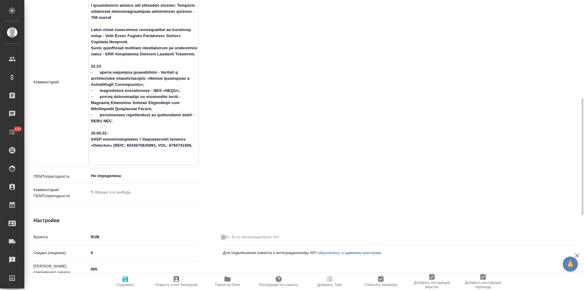
type textarea "в спецификации каждый раз добавлять услугу: Доставка документов специализирован…"
type textarea "x"
type textarea "в спецификации каждый раз добавлять услугу: Доставка документов специализирован…"
type textarea "x"
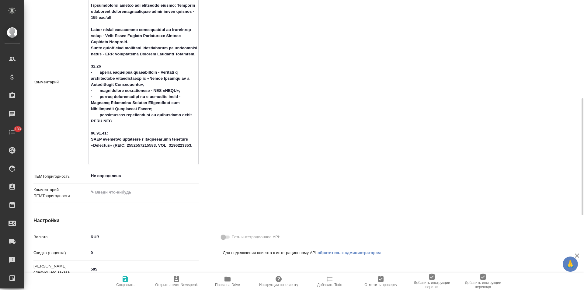
type textarea "x"
type textarea "в спецификации каждый раз добавлять услугу: Доставка документов специализирован…"
type textarea "x"
type textarea "в спецификации каждый раз добавлять услугу: Доставка документов специализирован…"
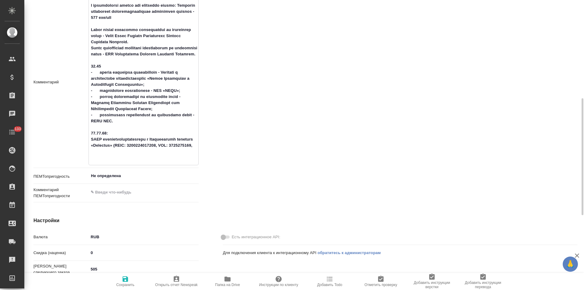
type textarea "x"
type textarea "в спецификации каждый раз добавлять услугу: Доставка документов специализирован…"
type textarea "x"
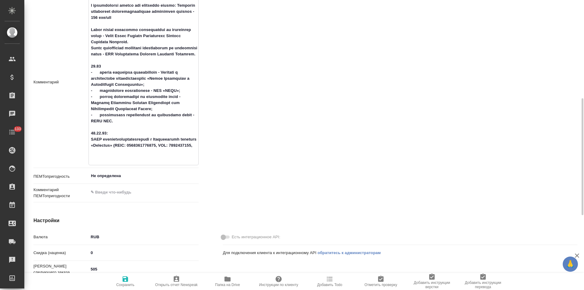
type textarea "в спецификации каждый раз добавлять услугу: Доставка документов специализирован…"
type textarea "x"
type textarea "в спецификации каждый раз добавлять услугу: Доставка документов специализирован…"
type textarea "x"
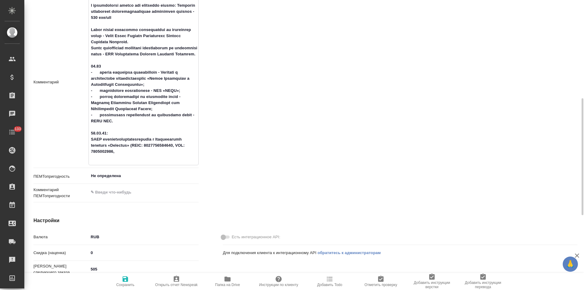
type textarea "x"
type textarea "в спецификации каждый раз добавлять услугу: Доставка документов специализирован…"
type textarea "x"
type textarea "в спецификации каждый раз добавлять услугу: Доставка документов специализирован…"
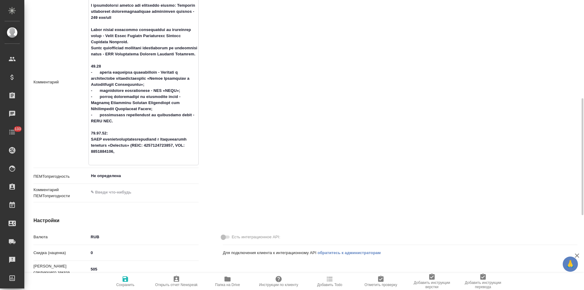
type textarea "x"
type textarea "в спецификации каждый раз добавлять услугу: Доставка документов специализирован…"
type textarea "x"
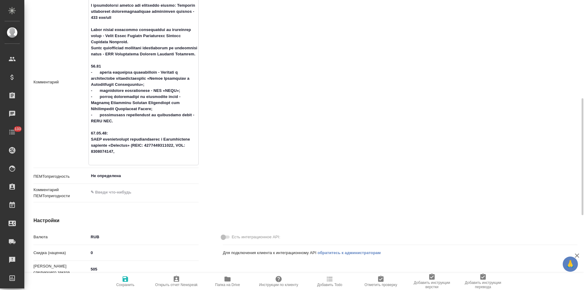
type textarea "в спецификации каждый раз добавлять услугу: Доставка документов специализирован…"
type textarea "x"
type textarea "в спецификации каждый раз добавлять услугу: Доставка документов специализирован…"
type textarea "x"
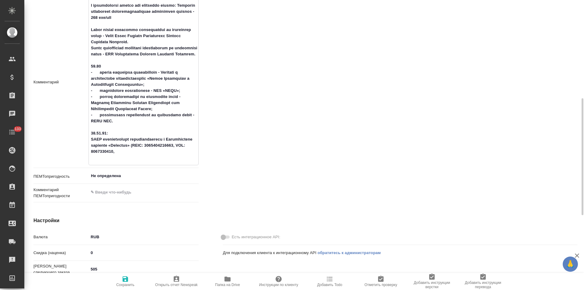
type textarea "x"
type textarea "в спецификации каждый раз добавлять услугу: Доставка документов специализирован…"
type textarea "x"
type textarea "в спецификации каждый раз добавлять услугу: Доставка документов специализирован…"
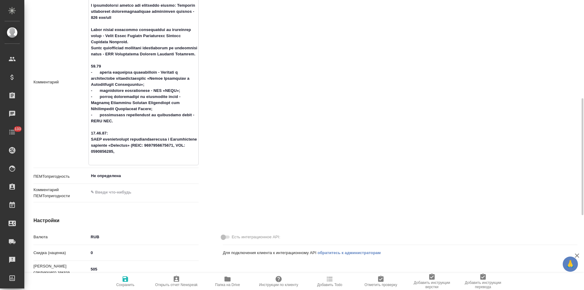
type textarea "x"
type textarea "в спецификации каждый раз добавлять услугу: Доставка документов специализирован…"
type textarea "x"
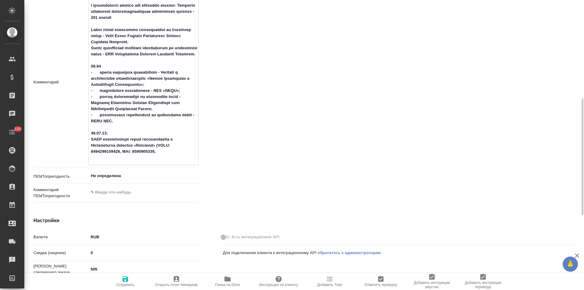
drag, startPoint x: 141, startPoint y: 151, endPoint x: 94, endPoint y: 152, distance: 46.3
click at [94, 152] on textarea at bounding box center [144, 81] width 110 height 162
type textarea "в спецификации каждый раз добавлять услугу: Доставка документов специализирован…"
type textarea "x"
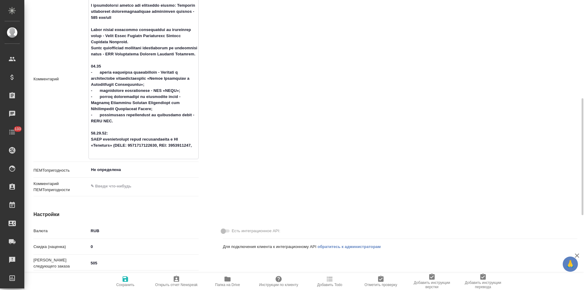
drag, startPoint x: 162, startPoint y: 152, endPoint x: 118, endPoint y: 151, distance: 44.1
click at [118, 151] on textarea at bounding box center [144, 78] width 110 height 156
type textarea "в спецификации каждый раз добавлять услугу: Доставка документов специализирован…"
type textarea "x"
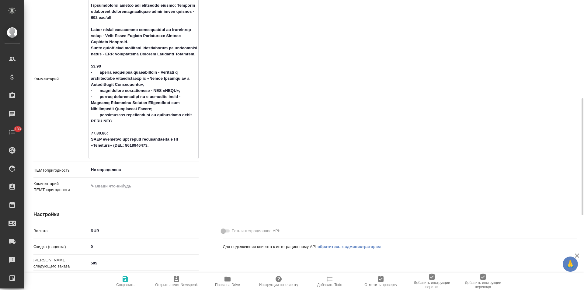
click at [154, 151] on textarea at bounding box center [144, 78] width 110 height 156
type textarea "в спецификации каждый раз добавлять услугу: Доставка документов специализирован…"
type textarea "x"
type textarea "в спецификации каждый раз добавлять услугу: Доставка документов специализирован…"
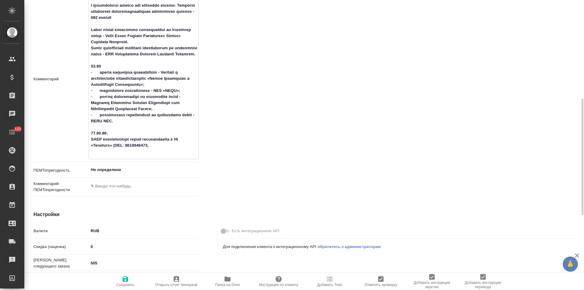
type textarea "x"
type textarea "в спецификации каждый раз добавлять услугу: Доставка документов специализирован…"
type textarea "x"
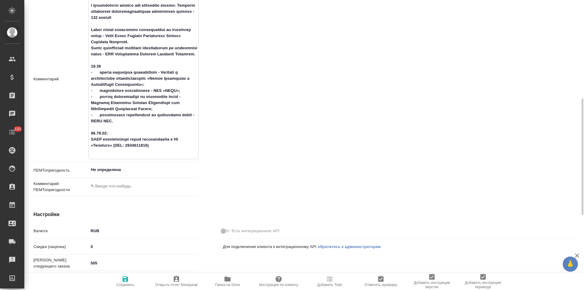
type textarea "в спецификации каждый раз добавлять услугу: Доставка документов специализирован…"
click at [123, 281] on icon "button" at bounding box center [125, 278] width 5 height 5
type textarea "x"
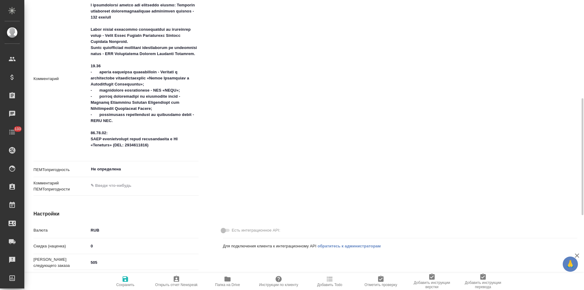
type textarea "x"
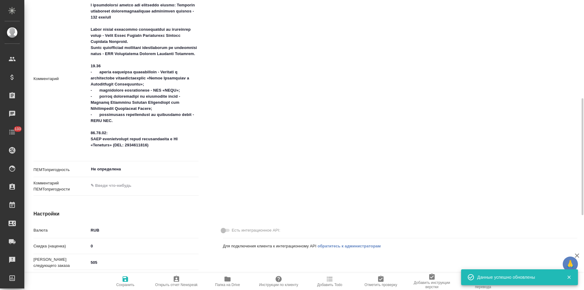
type textarea "x"
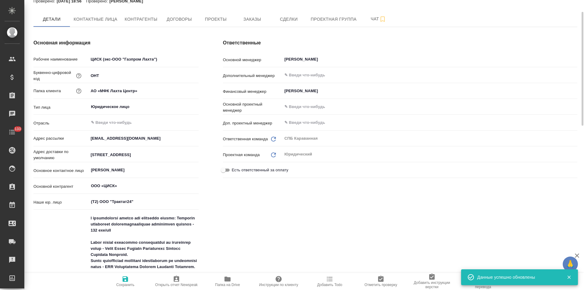
scroll to position [0, 0]
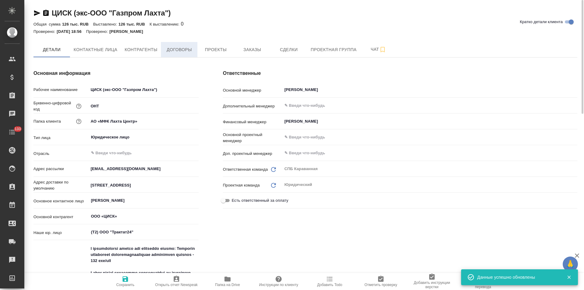
click at [180, 53] on span "Договоры" at bounding box center [179, 50] width 29 height 8
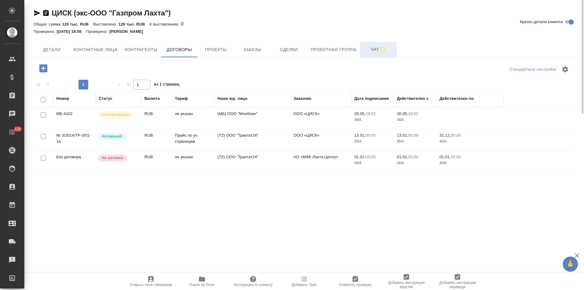
click at [362, 55] on button "Чат" at bounding box center [378, 49] width 37 height 15
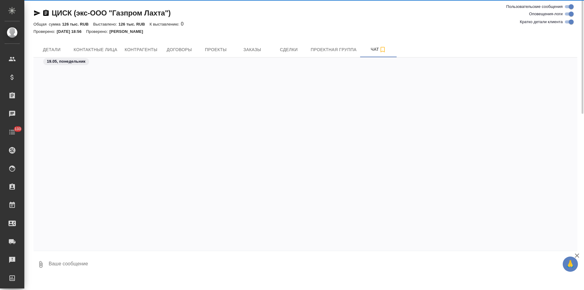
scroll to position [271, 0]
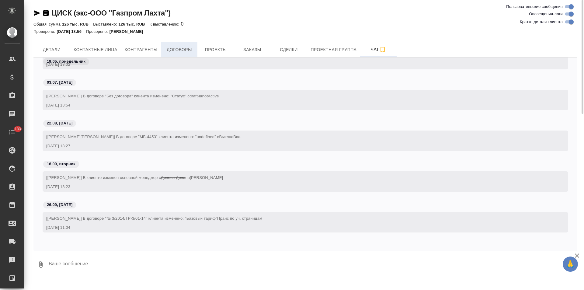
click at [178, 53] on span "Договоры" at bounding box center [179, 50] width 29 height 8
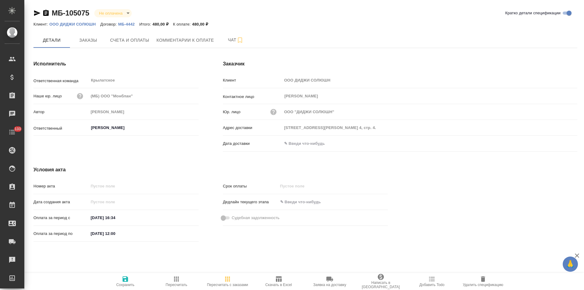
click at [85, 23] on p "ООО ДИДЖИ СОЛЮШН" at bounding box center [74, 24] width 51 height 5
click at [126, 24] on p "МБ-4442" at bounding box center [128, 24] width 21 height 5
click at [90, 23] on p "ООО ДИДЖИ СОЛЮШН" at bounding box center [74, 24] width 51 height 5
click at [45, 13] on icon "button" at bounding box center [45, 12] width 7 height 7
click at [92, 43] on span "Заказы" at bounding box center [88, 41] width 29 height 8
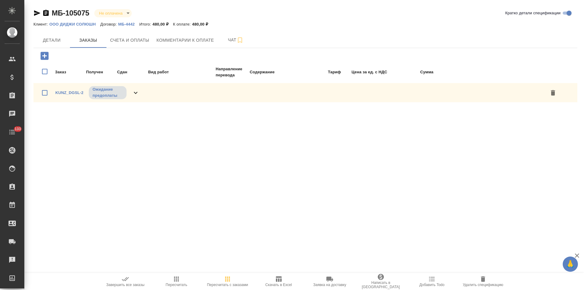
click at [137, 94] on icon at bounding box center [135, 92] width 7 height 7
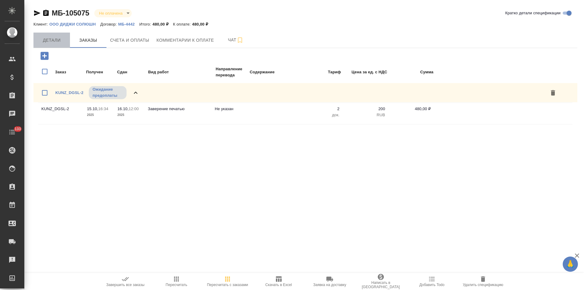
click at [51, 45] on button "Детали" at bounding box center [51, 40] width 37 height 15
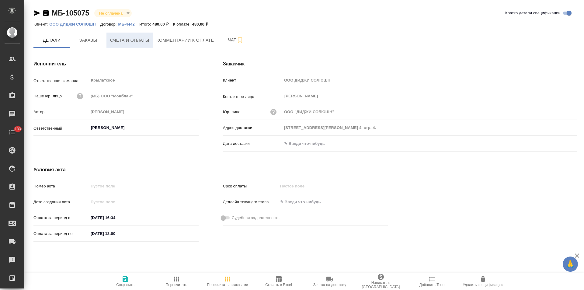
click at [139, 39] on span "Счета и оплаты" at bounding box center [129, 41] width 39 height 8
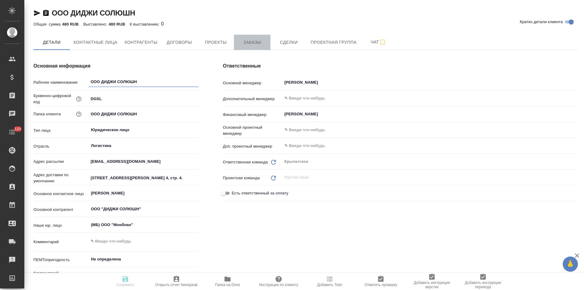
click at [242, 43] on span "Заказы" at bounding box center [252, 43] width 29 height 8
click at [185, 44] on span "Договоры" at bounding box center [179, 43] width 29 height 8
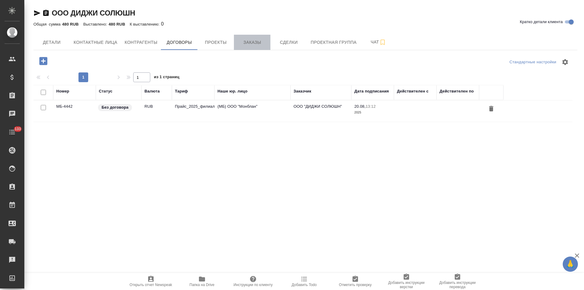
click at [249, 49] on button "Заказы" at bounding box center [252, 42] width 37 height 15
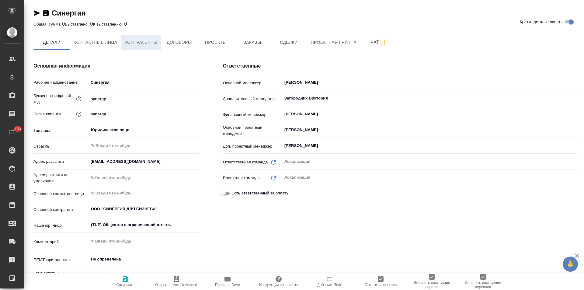
click at [149, 46] on span "Контрагенты" at bounding box center [141, 43] width 33 height 8
